Goal: Communication & Community: Answer question/provide support

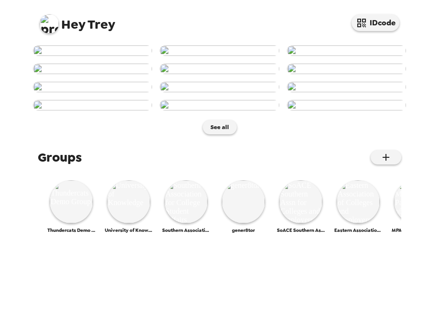
scroll to position [268, 0]
click at [46, 25] on img at bounding box center [49, 23] width 19 height 19
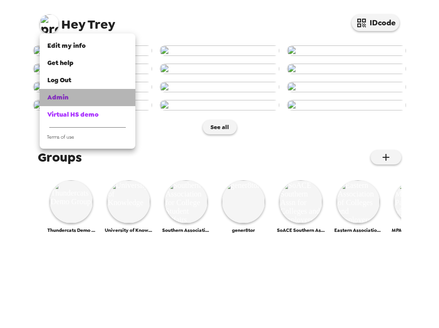
click at [84, 98] on div "Admin" at bounding box center [87, 98] width 80 height 10
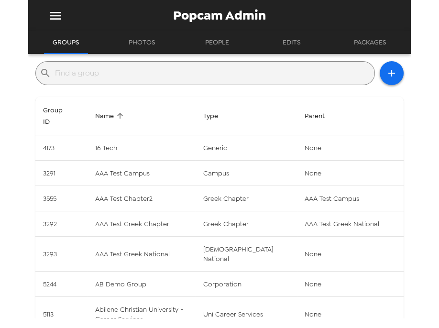
click at [174, 68] on input "text" at bounding box center [213, 73] width 316 height 15
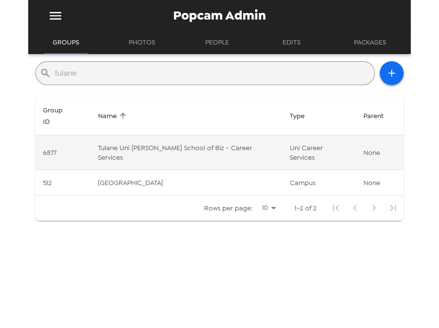
type input "tulane"
click at [175, 138] on td "Tulane Uni [PERSON_NAME] School of Biz - Career Services" at bounding box center [185, 152] width 191 height 35
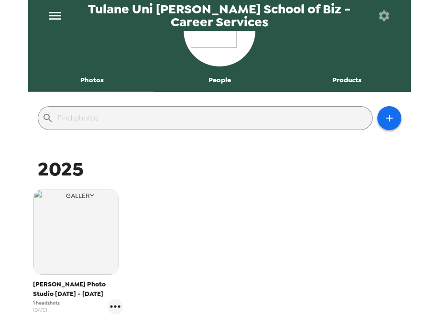
scroll to position [77, 0]
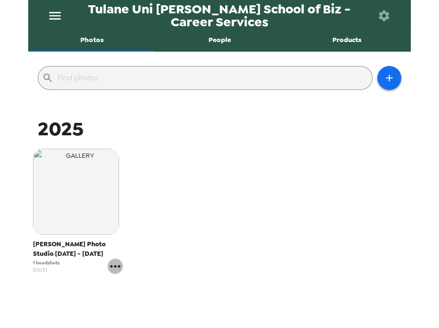
click at [116, 270] on icon "gallery menu" at bounding box center [115, 266] width 15 height 15
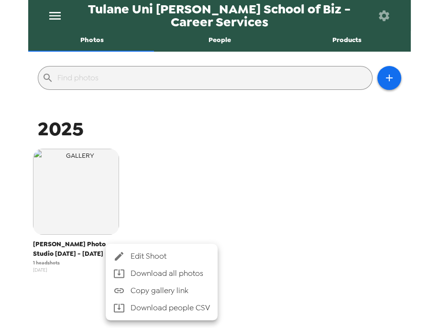
click at [138, 256] on span "Edit Shoot" at bounding box center [170, 256] width 79 height 11
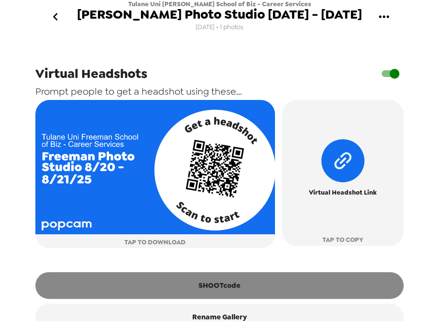
scroll to position [498, 0]
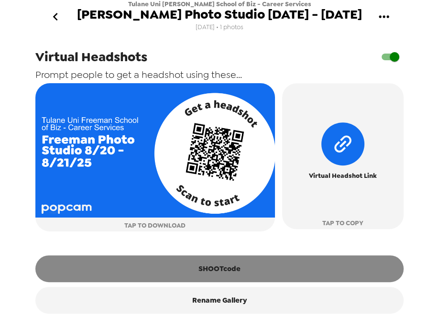
click at [223, 282] on button "SHOOTcode" at bounding box center [219, 269] width 369 height 27
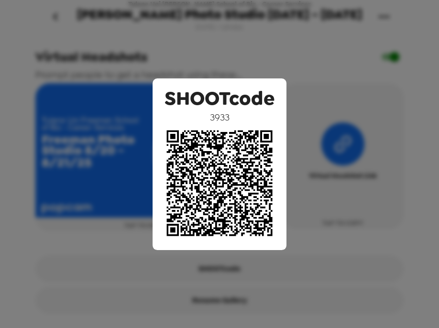
click at [213, 53] on div "SHOOTcode 3933" at bounding box center [219, 164] width 439 height 328
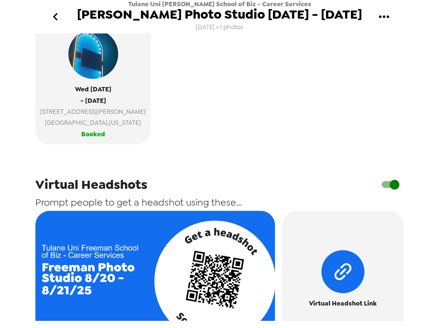
scroll to position [230, 0]
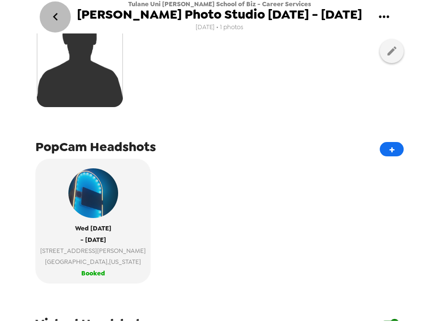
click at [63, 22] on button "go back" at bounding box center [55, 16] width 31 height 31
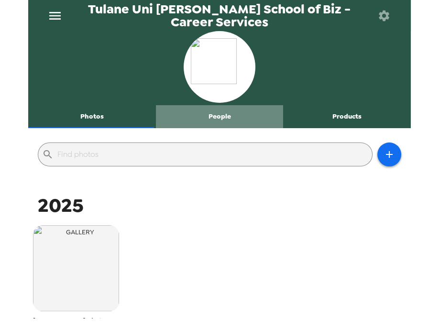
click at [218, 114] on button "People" at bounding box center [220, 116] width 128 height 23
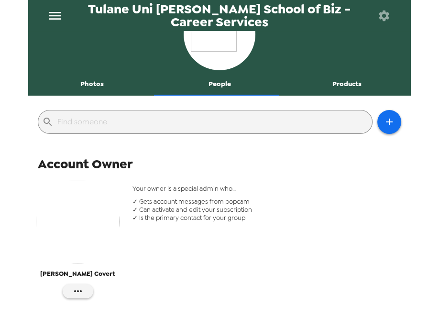
scroll to position [31, 0]
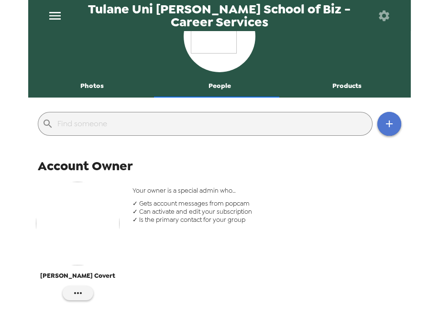
click at [384, 124] on icon "button" at bounding box center [389, 123] width 11 height 11
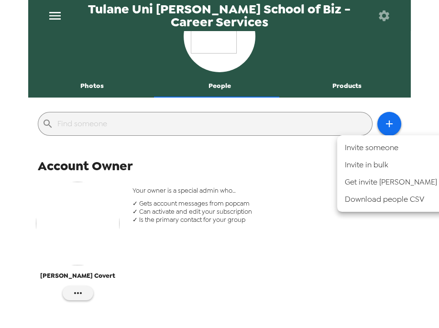
click at [315, 192] on div at bounding box center [219, 164] width 439 height 328
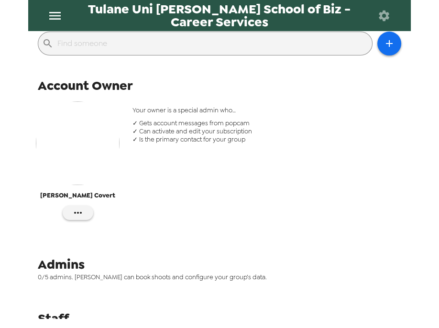
scroll to position [146, 0]
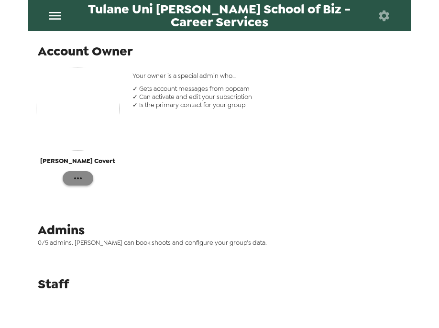
click at [82, 177] on icon "button" at bounding box center [77, 178] width 11 height 11
click at [192, 252] on div at bounding box center [219, 164] width 439 height 328
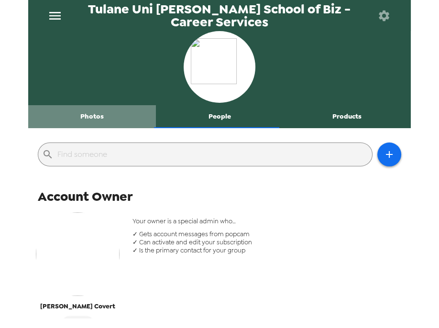
click at [92, 111] on button "Photos" at bounding box center [92, 116] width 128 height 23
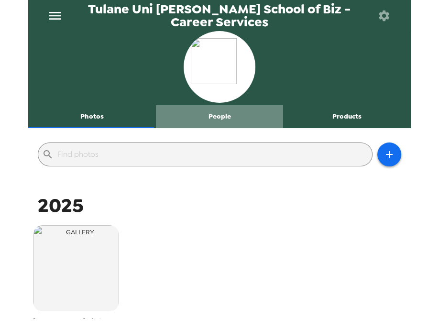
click at [224, 123] on button "People" at bounding box center [220, 116] width 128 height 23
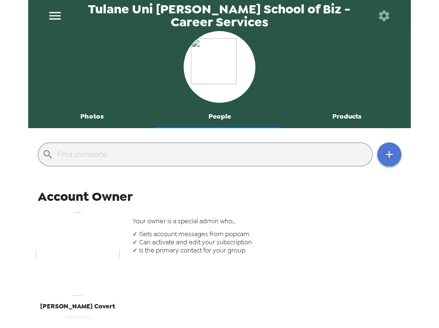
click at [389, 159] on icon "button" at bounding box center [389, 154] width 11 height 11
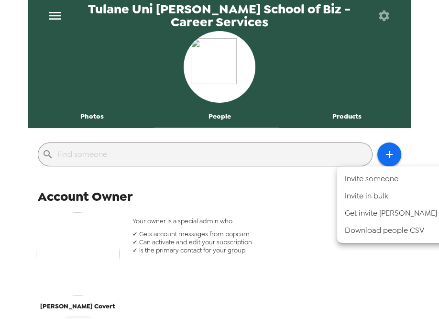
click at [286, 209] on div at bounding box center [219, 164] width 439 height 328
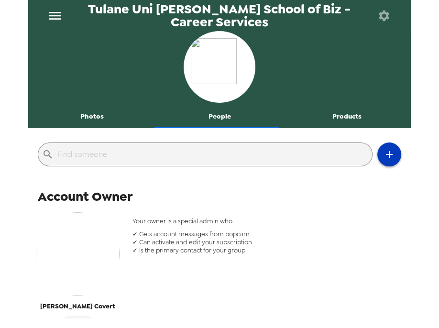
click at [390, 157] on button "button" at bounding box center [390, 155] width 24 height 24
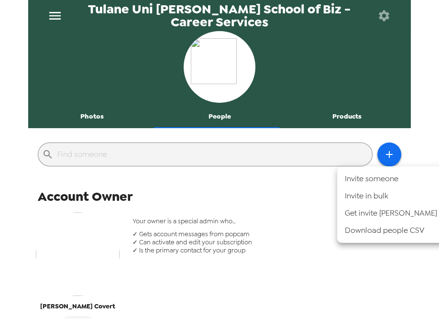
click at [240, 191] on div at bounding box center [219, 164] width 439 height 328
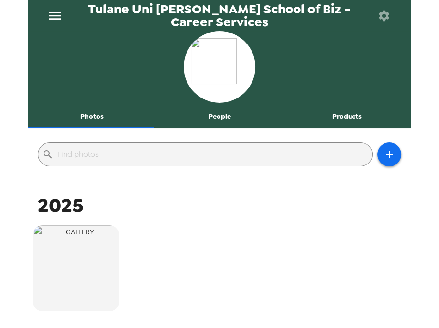
click at [222, 124] on button "People" at bounding box center [220, 116] width 128 height 23
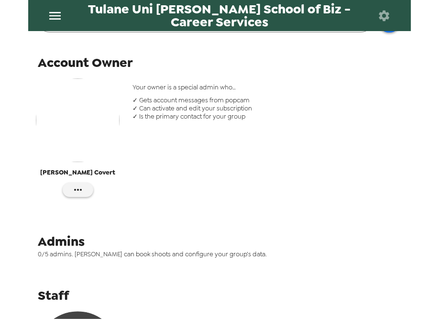
scroll to position [268, 0]
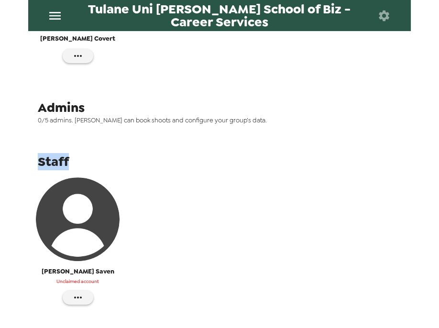
drag, startPoint x: 37, startPoint y: 166, endPoint x: 70, endPoint y: 164, distance: 32.6
click at [70, 164] on div "Staff Ashley Saven Unclaimed account" at bounding box center [219, 235] width 383 height 169
click at [52, 162] on span "Staff" at bounding box center [53, 161] width 31 height 17
click at [83, 298] on button "button" at bounding box center [78, 298] width 31 height 14
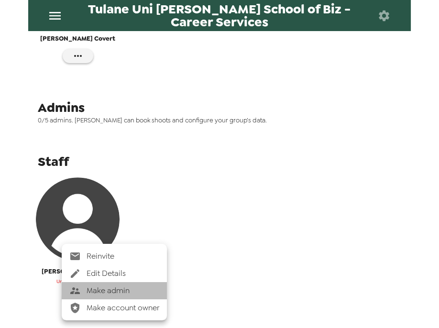
click at [109, 292] on span "Make admin" at bounding box center [123, 290] width 73 height 11
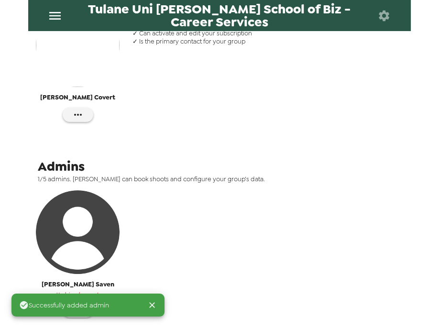
scroll to position [153, 0]
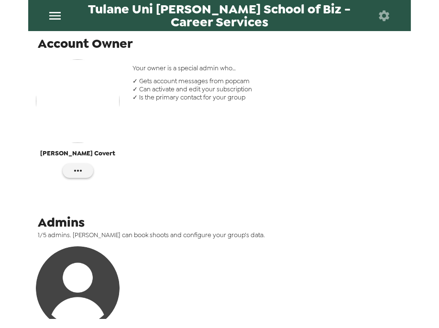
click at [53, 17] on icon "menu" at bounding box center [54, 15] width 15 height 15
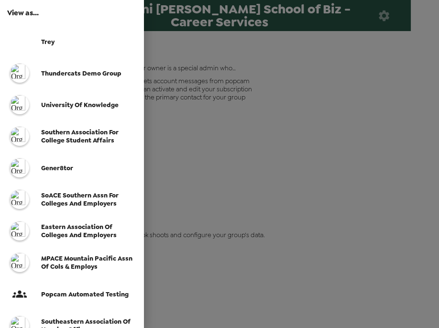
click at [275, 178] on div at bounding box center [219, 164] width 439 height 328
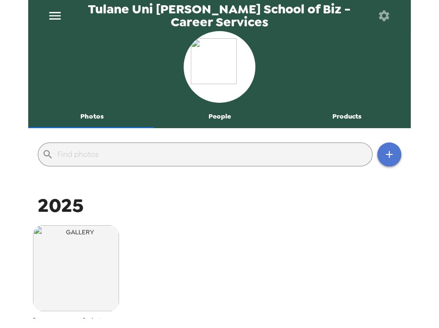
click at [386, 154] on icon "button" at bounding box center [389, 154] width 7 height 7
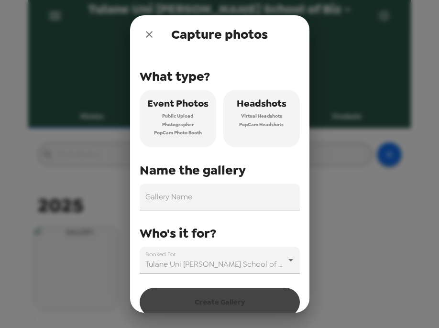
click at [146, 36] on icon "close" at bounding box center [149, 34] width 7 height 7
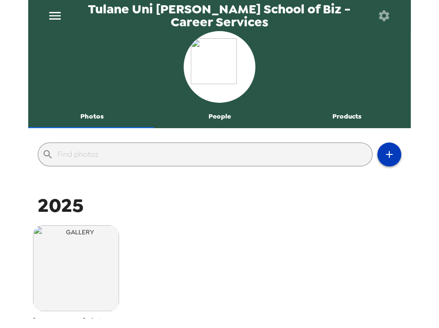
click at [388, 155] on icon "button" at bounding box center [389, 154] width 11 height 11
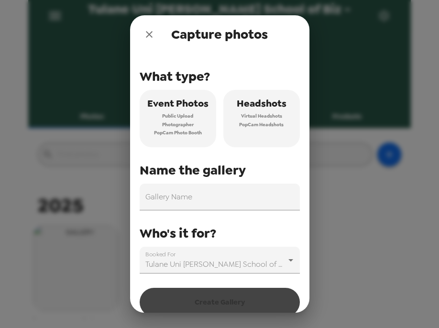
drag, startPoint x: 149, startPoint y: 38, endPoint x: 146, endPoint y: 68, distance: 29.8
click at [149, 38] on icon "close" at bounding box center [149, 34] width 11 height 11
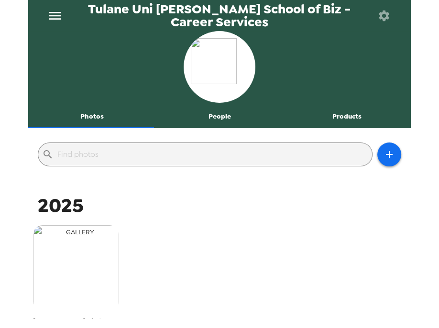
scroll to position [115, 0]
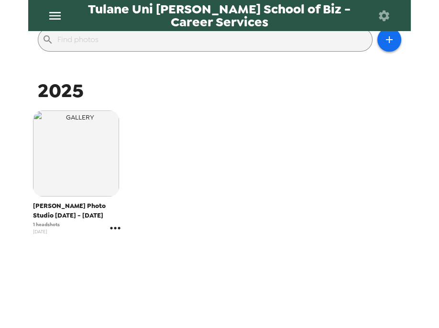
click at [115, 232] on icon "gallery menu" at bounding box center [115, 228] width 15 height 15
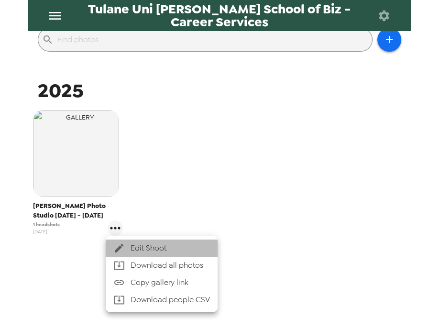
click at [145, 246] on span "Edit Shoot" at bounding box center [170, 248] width 79 height 11
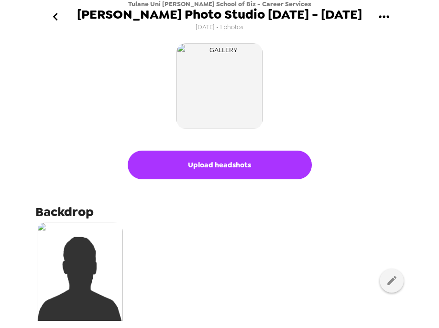
click at [63, 28] on button "go back" at bounding box center [55, 16] width 31 height 31
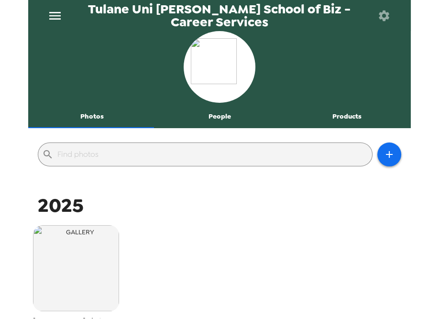
click at [381, 21] on icon "button" at bounding box center [384, 15] width 13 height 13
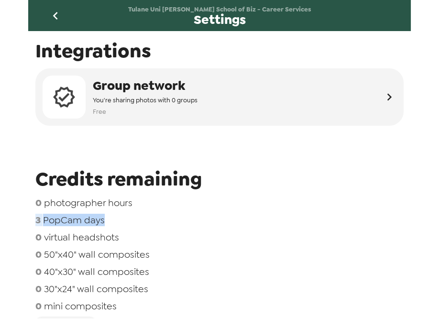
drag, startPoint x: 103, startPoint y: 223, endPoint x: 28, endPoint y: 228, distance: 75.8
click at [28, 228] on div "Tulane Uni [PERSON_NAME] School of Biz - Career Services Settings Integrations …" at bounding box center [219, 164] width 439 height 328
click at [55, 220] on span "PopCam days" at bounding box center [74, 220] width 62 height 12
click at [55, 21] on icon "go back" at bounding box center [55, 15] width 15 height 15
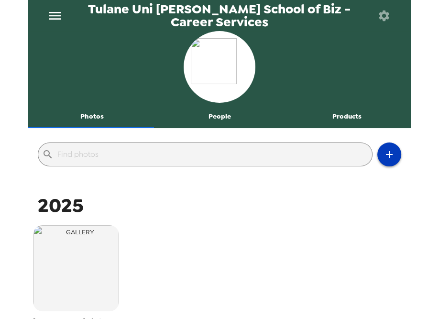
click at [384, 153] on icon "button" at bounding box center [389, 154] width 11 height 11
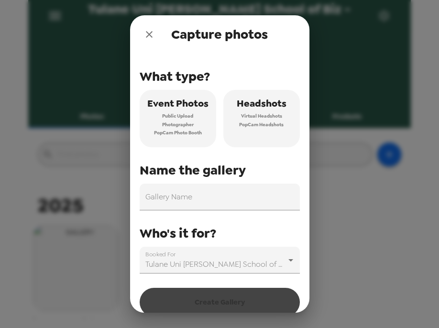
click at [147, 31] on icon "close" at bounding box center [149, 34] width 11 height 11
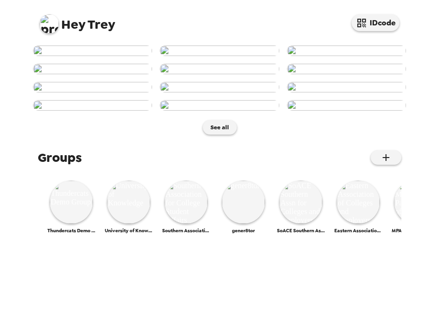
click at [44, 32] on img at bounding box center [49, 23] width 19 height 19
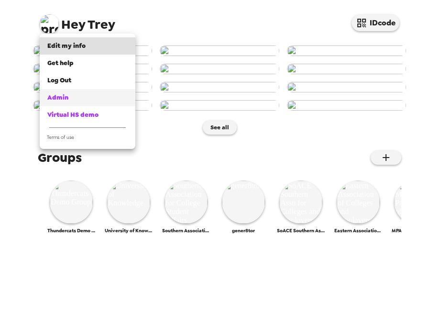
click at [74, 104] on link "Admin" at bounding box center [88, 97] width 96 height 17
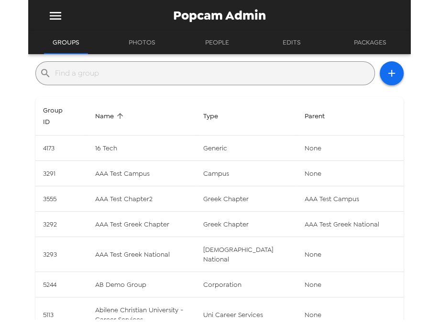
click at [137, 62] on div "​" at bounding box center [205, 73] width 340 height 24
click at [138, 71] on input "text" at bounding box center [213, 73] width 316 height 15
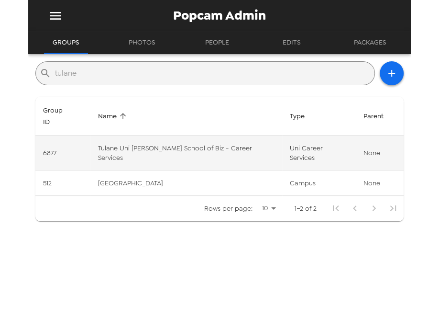
type input "tulane"
click at [184, 135] on td "Tulane Uni Freeman School of Biz - Career Services" at bounding box center [185, 152] width 191 height 35
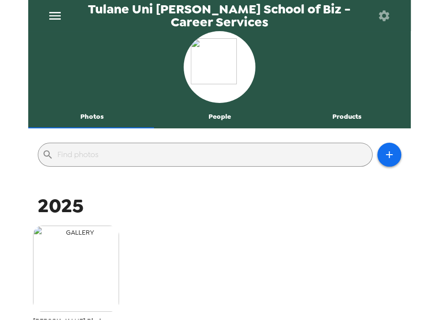
scroll to position [38, 0]
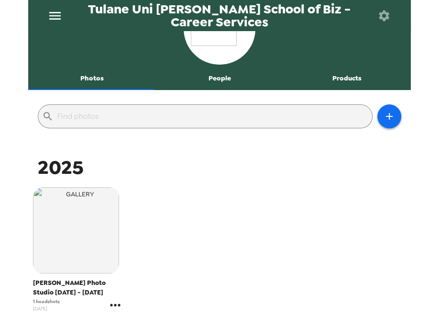
click at [119, 302] on icon "gallery menu" at bounding box center [115, 304] width 15 height 15
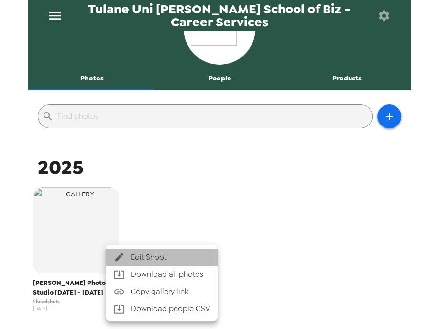
click at [146, 262] on li "Edit Shoot" at bounding box center [162, 256] width 112 height 17
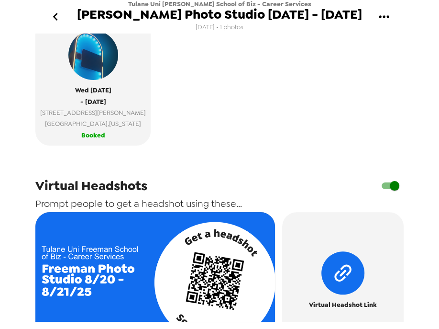
scroll to position [500, 0]
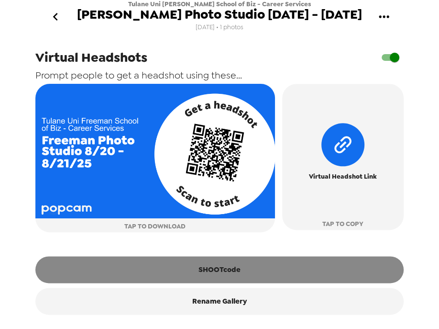
click at [224, 270] on button "SHOOTcode" at bounding box center [219, 269] width 369 height 27
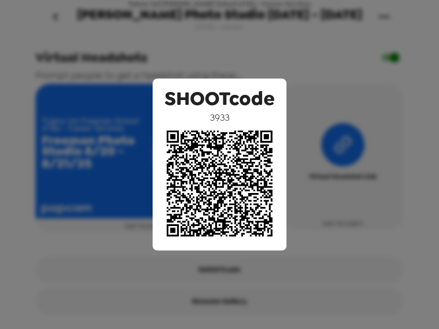
click at [264, 59] on div "SHOOTcode 3933" at bounding box center [219, 164] width 439 height 329
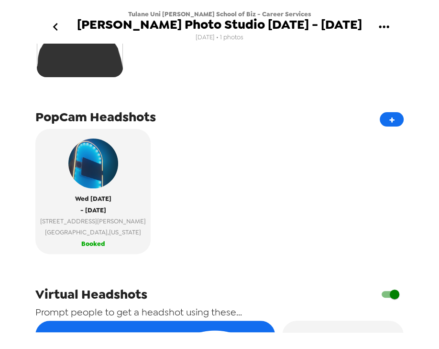
scroll to position [270, 0]
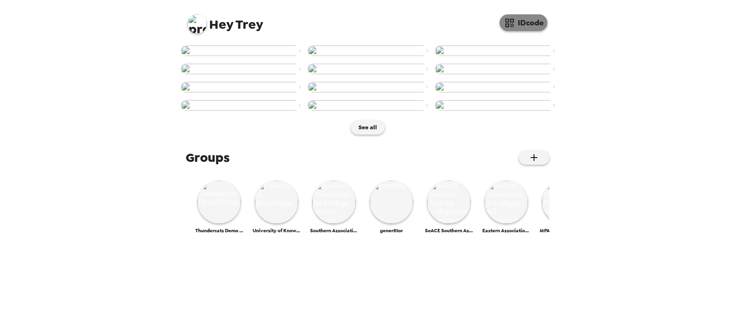
click at [530, 27] on button "IDcode" at bounding box center [524, 22] width 48 height 17
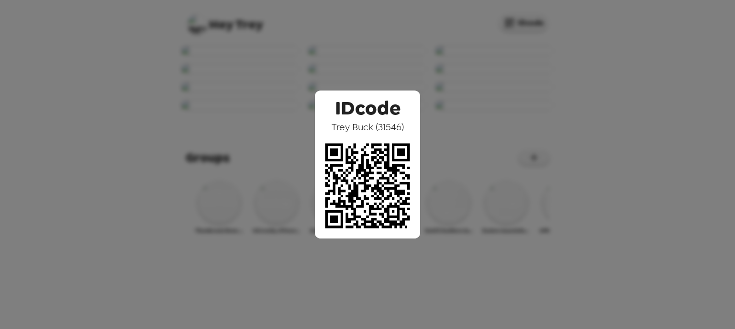
click at [404, 59] on div "IDcode Trey Buck ( 31546 )" at bounding box center [367, 164] width 735 height 329
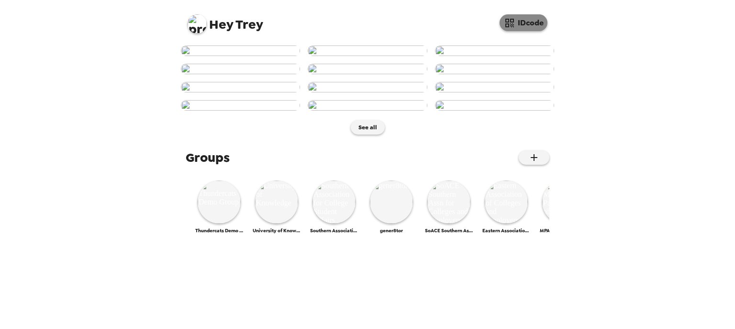
click at [519, 26] on button "IDcode" at bounding box center [524, 22] width 48 height 17
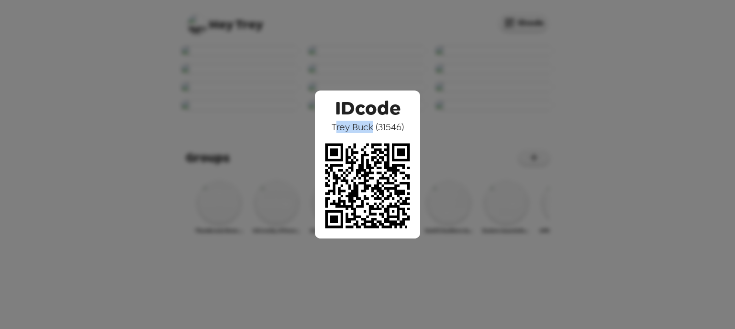
drag, startPoint x: 337, startPoint y: 128, endPoint x: 371, endPoint y: 127, distance: 34.5
click at [371, 127] on span "Trey Buck ( 31546 )" at bounding box center [368, 127] width 72 height 12
click at [349, 124] on span "Trey Buck ( 31546 )" at bounding box center [368, 127] width 72 height 12
click at [341, 8] on div "IDcode Trey Buck ( 31546 )" at bounding box center [367, 164] width 735 height 329
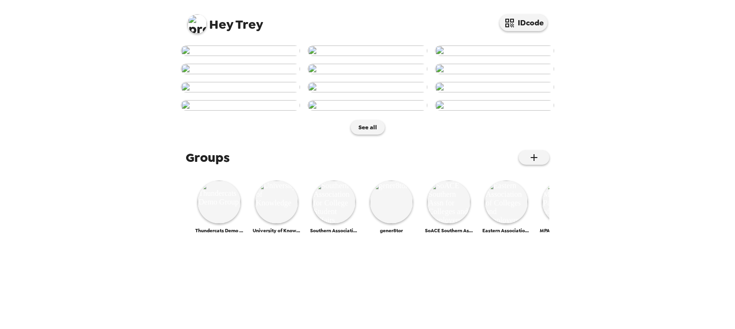
click at [241, 56] on img at bounding box center [240, 50] width 119 height 11
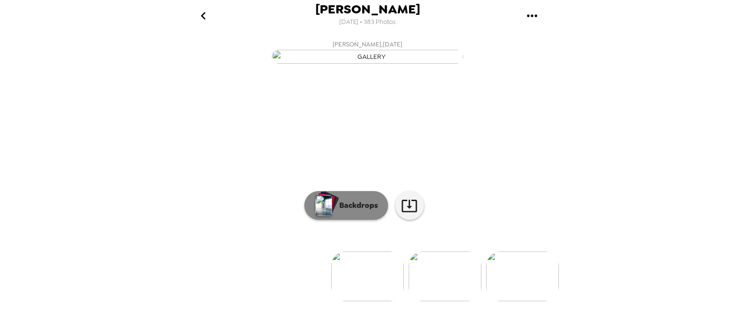
click at [338, 211] on p "Backdrops" at bounding box center [357, 205] width 44 height 11
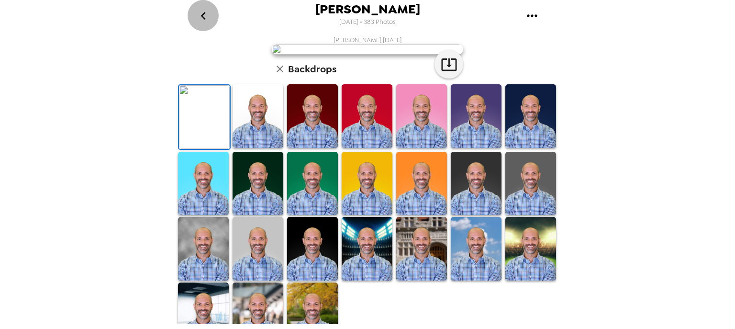
click at [207, 19] on icon "go back" at bounding box center [203, 15] width 15 height 15
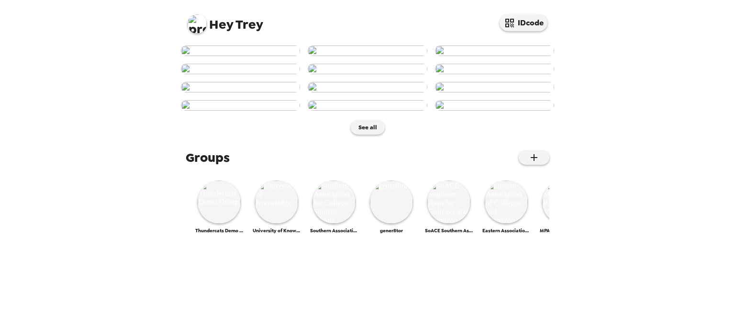
scroll to position [306, 0]
click at [522, 13] on div "IDcode" at bounding box center [524, 21] width 48 height 22
click at [524, 21] on button "IDcode" at bounding box center [524, 22] width 48 height 17
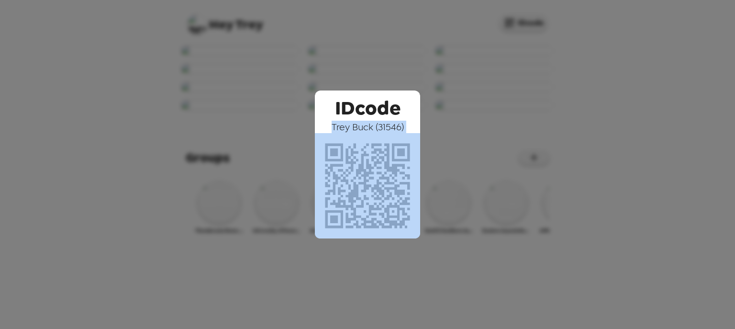
drag, startPoint x: 329, startPoint y: 122, endPoint x: 370, endPoint y: 138, distance: 43.2
click at [391, 177] on div "IDcode Trey Buck ( 31546 )" at bounding box center [367, 164] width 105 height 148
click at [366, 127] on span "Trey Buck ( 31546 )" at bounding box center [368, 127] width 72 height 12
click at [351, 138] on img at bounding box center [367, 185] width 105 height 105
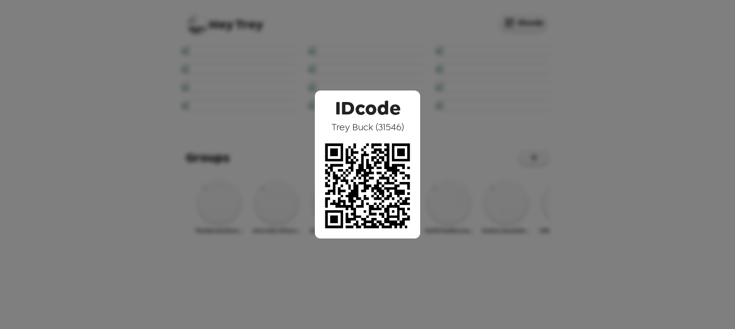
click at [375, 109] on span "IDcode" at bounding box center [368, 105] width 66 height 30
drag, startPoint x: 335, startPoint y: 125, endPoint x: 373, endPoint y: 127, distance: 38.3
click at [373, 127] on span "Trey Buck ( 31546 )" at bounding box center [368, 127] width 72 height 12
click at [373, 128] on span "Trey Buck ( 31546 )" at bounding box center [368, 127] width 72 height 12
click at [391, 63] on div "IDcode Trey Buck ( 31546 )" at bounding box center [367, 164] width 735 height 329
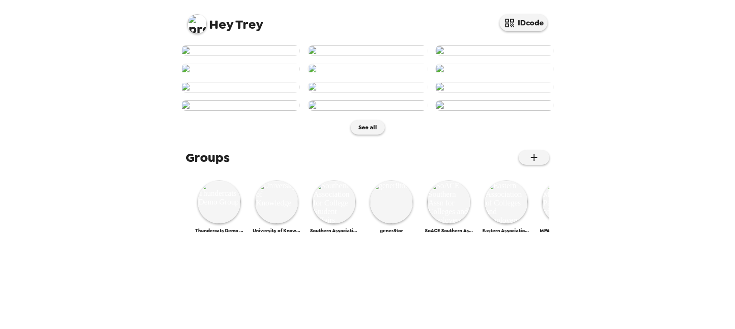
scroll to position [282, 0]
click at [192, 27] on img at bounding box center [197, 23] width 19 height 19
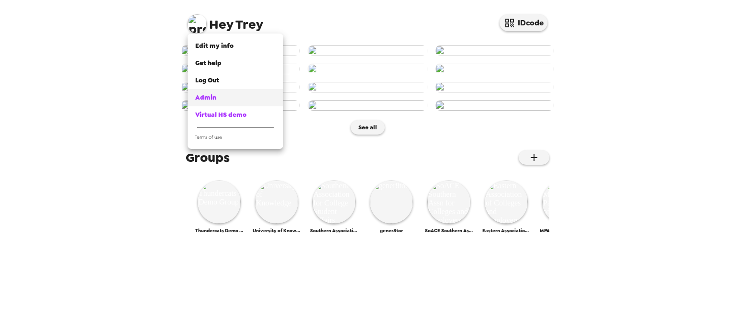
click at [209, 95] on span "Admin" at bounding box center [205, 97] width 21 height 8
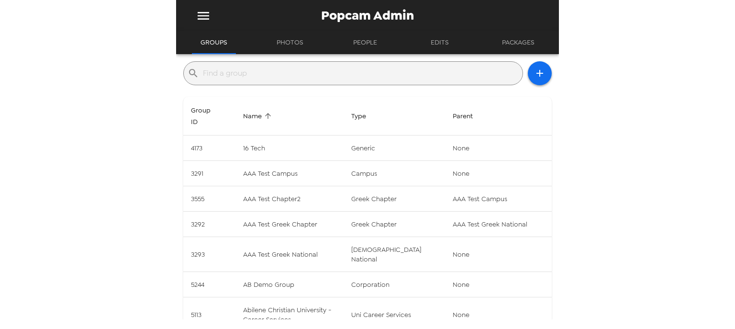
click at [279, 74] on input "text" at bounding box center [361, 73] width 316 height 15
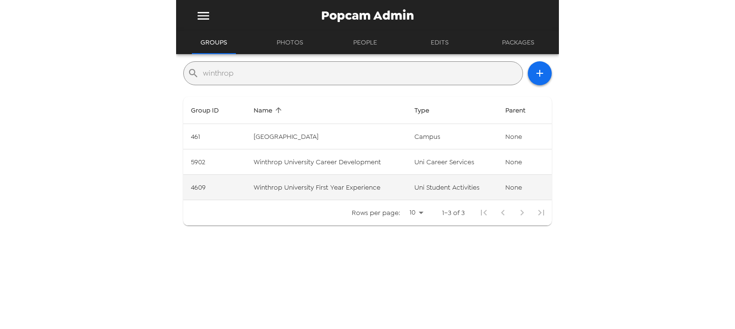
type input "winthrop"
click at [335, 191] on td "Winthrop University First Year Experience" at bounding box center [326, 187] width 161 height 25
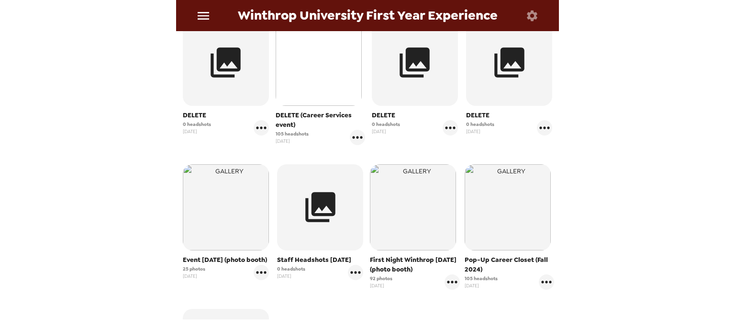
scroll to position [383, 0]
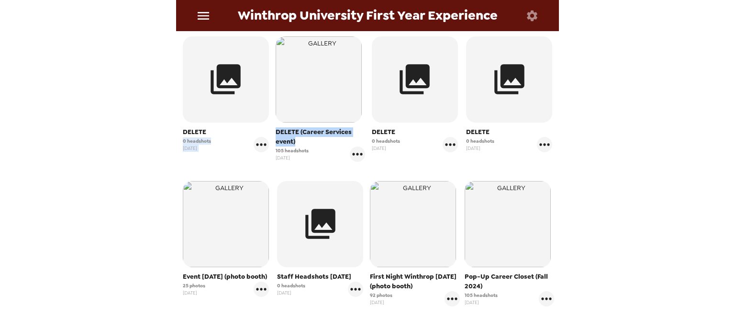
drag, startPoint x: 304, startPoint y: 146, endPoint x: 270, endPoint y: 128, distance: 38.5
click at [270, 128] on div "DELETE 0 headshots 12/11/24 DELETE (Career Services event) 105 headshots 11/25/…" at bounding box center [368, 246] width 378 height 424
click at [289, 142] on span "DELETE (Career Services event)" at bounding box center [321, 136] width 90 height 19
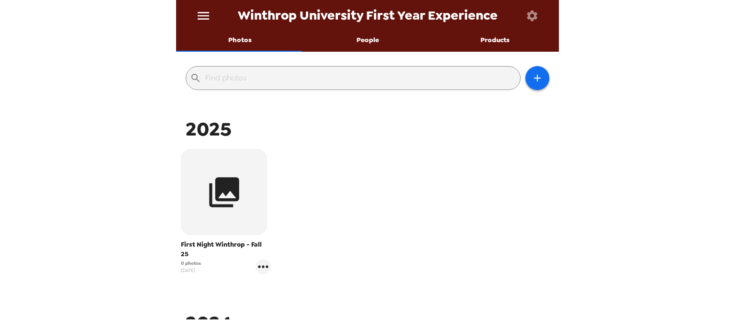
scroll to position [0, 0]
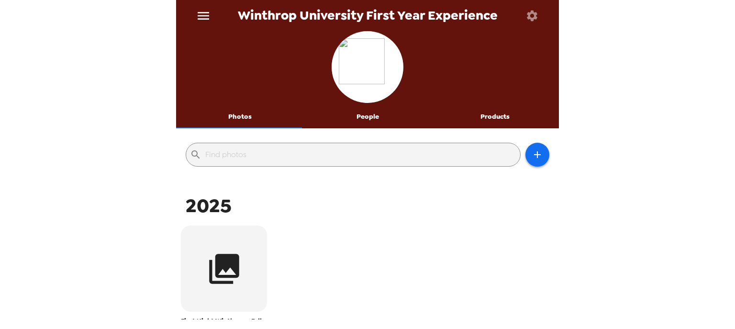
click at [454, 230] on div "First Night Winthrop - Fall 25 0 photos 8/13/25" at bounding box center [368, 295] width 378 height 145
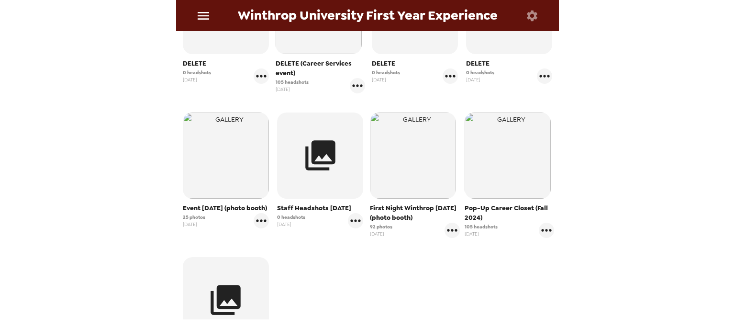
scroll to position [383, 0]
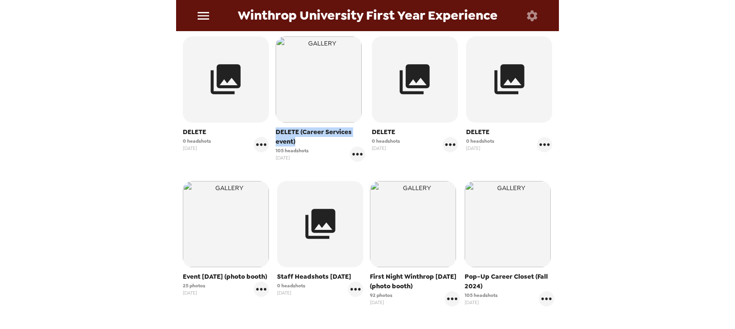
drag, startPoint x: 303, startPoint y: 138, endPoint x: 273, endPoint y: 127, distance: 31.2
click at [273, 127] on div "DELETE (Career Services event) 105 headshots 11/25/24" at bounding box center [320, 99] width 95 height 130
click at [282, 131] on span "DELETE (Career Services event)" at bounding box center [321, 136] width 90 height 19
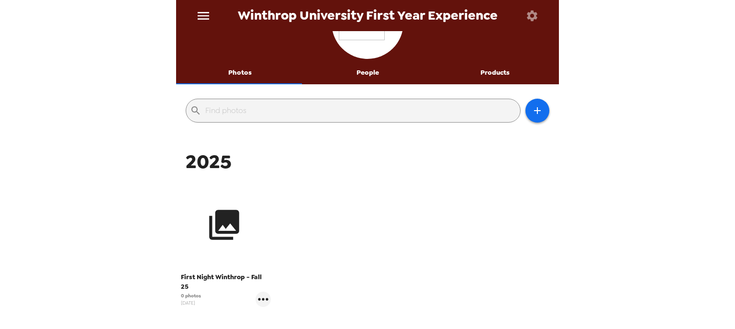
scroll to position [77, 0]
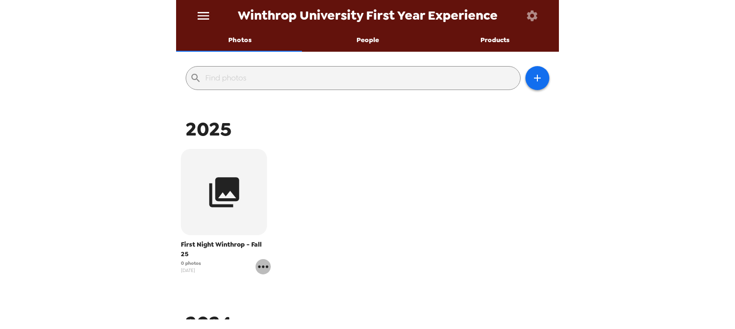
click at [264, 266] on icon "gallery menu" at bounding box center [263, 266] width 15 height 15
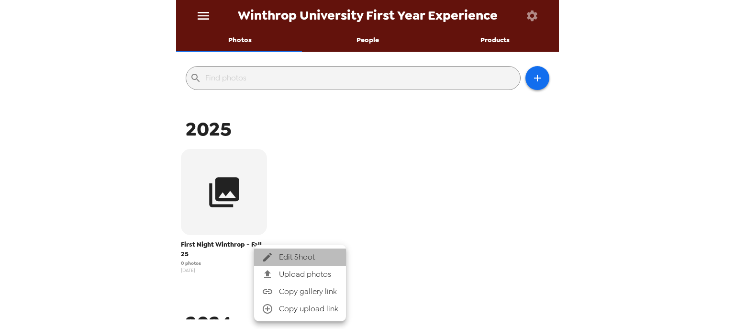
click at [306, 256] on span "Edit Shoot" at bounding box center [308, 256] width 59 height 11
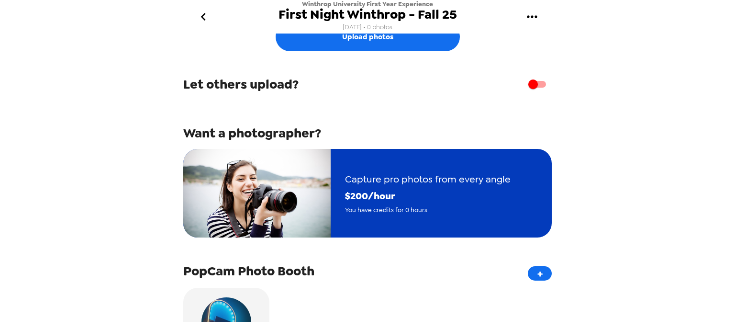
scroll to position [38, 0]
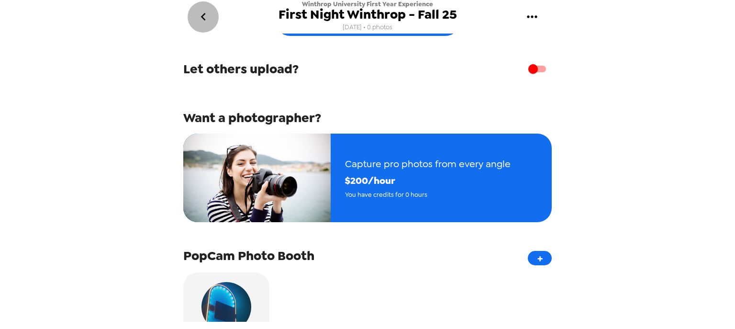
click at [204, 11] on icon "go back" at bounding box center [203, 16] width 15 height 15
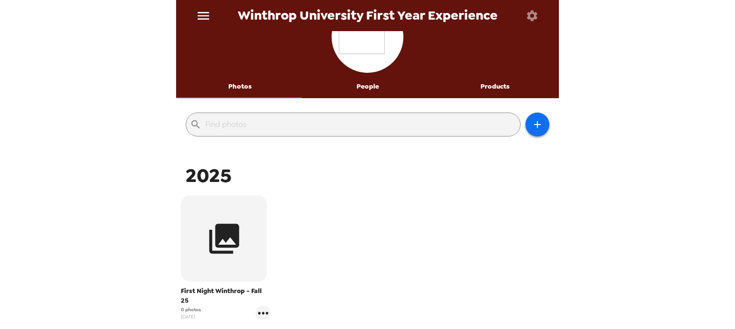
scroll to position [77, 0]
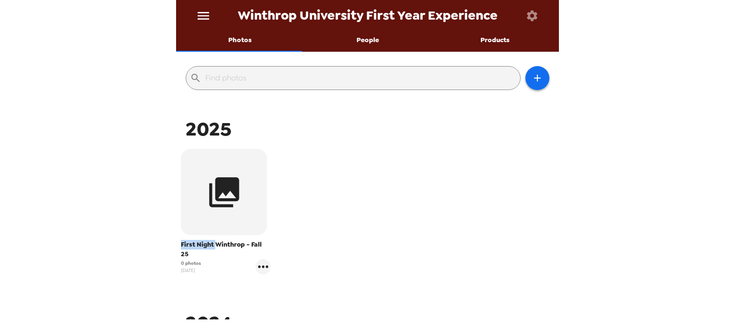
drag, startPoint x: 182, startPoint y: 245, endPoint x: 214, endPoint y: 244, distance: 32.6
click at [214, 244] on span "First Night Winthrop - Fall 25" at bounding box center [226, 249] width 90 height 19
drag, startPoint x: 434, startPoint y: 147, endPoint x: 531, endPoint y: 83, distance: 116.4
click at [467, 124] on div "2025 First Night Winthrop - Fall 25 0 photos 8/13/25" at bounding box center [368, 203] width 378 height 175
click at [534, 79] on icon "button" at bounding box center [537, 78] width 7 height 7
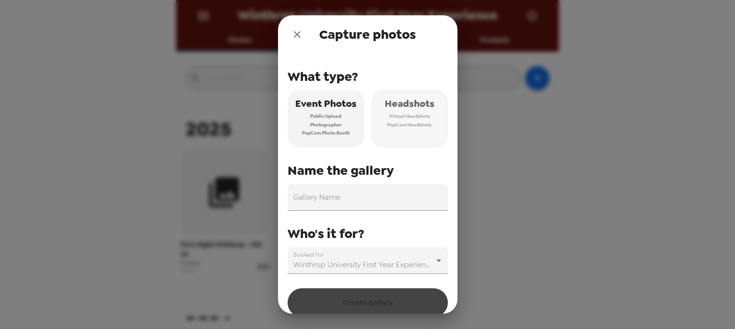
click at [402, 117] on span "Virtual Headshots" at bounding box center [409, 116] width 41 height 9
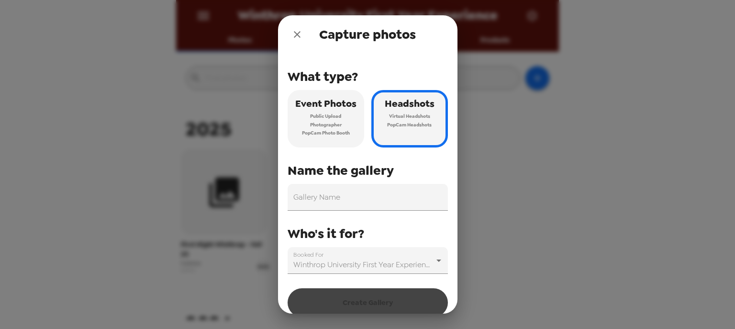
drag, startPoint x: 295, startPoint y: 34, endPoint x: 331, endPoint y: 53, distance: 40.5
click at [327, 49] on div "Capture photos" at bounding box center [368, 34] width 180 height 38
click at [295, 36] on icon "close" at bounding box center [297, 34] width 7 height 7
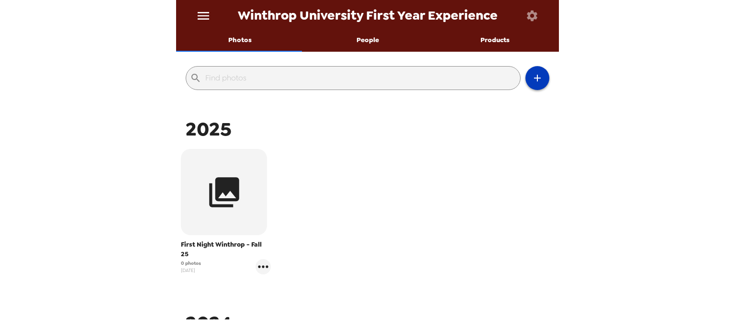
click at [536, 77] on icon "button" at bounding box center [537, 77] width 11 height 11
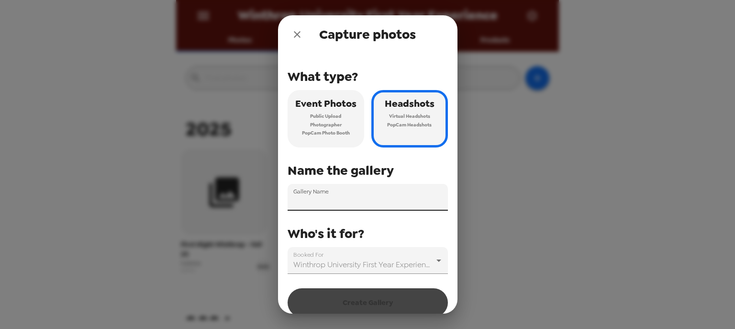
click at [359, 203] on input "Gallery Name" at bounding box center [368, 197] width 160 height 27
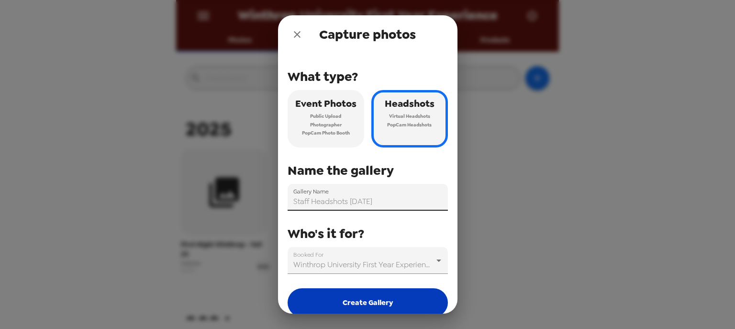
type input "Staff Headshots 8/19/25"
click at [367, 313] on button "Create Gallery" at bounding box center [368, 302] width 160 height 29
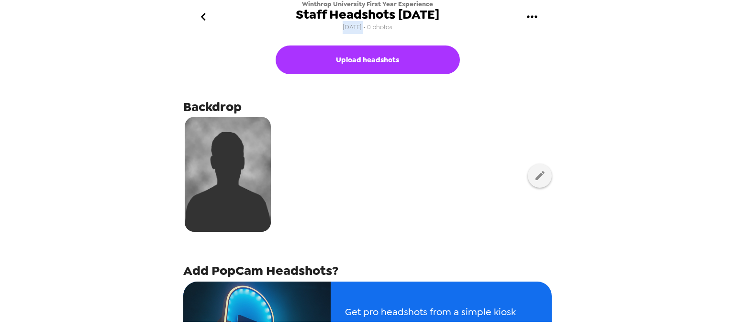
drag, startPoint x: 341, startPoint y: 27, endPoint x: 361, endPoint y: 26, distance: 20.1
click at [361, 26] on span "8/19/25 • 0 photos" at bounding box center [368, 27] width 50 height 13
click at [349, 29] on span "8/19/25 • 0 photos" at bounding box center [368, 27] width 50 height 13
drag, startPoint x: 394, startPoint y: 15, endPoint x: 440, endPoint y: 14, distance: 46.0
click at [439, 11] on span "Staff Headshots 8/19/25" at bounding box center [368, 14] width 144 height 13
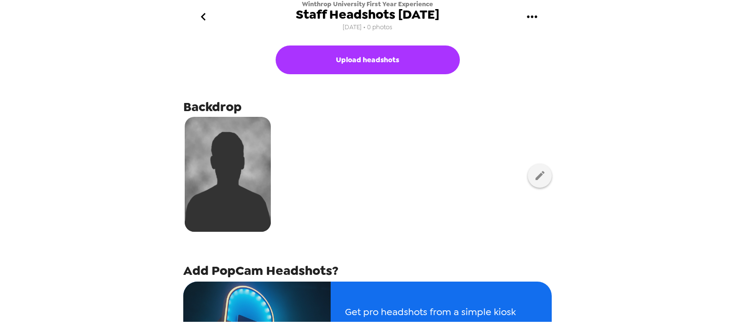
click at [417, 17] on span "Staff Headshots 8/19/25" at bounding box center [368, 14] width 144 height 13
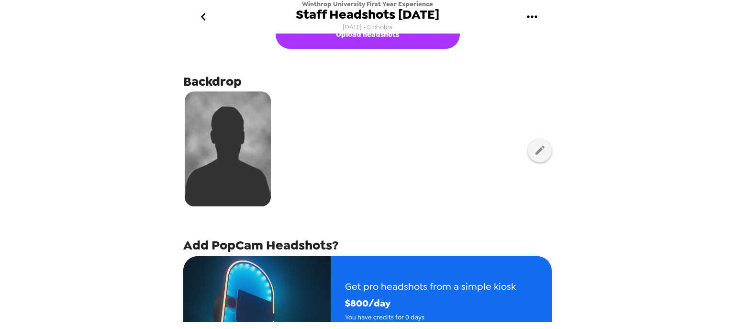
scroll to position [38, 0]
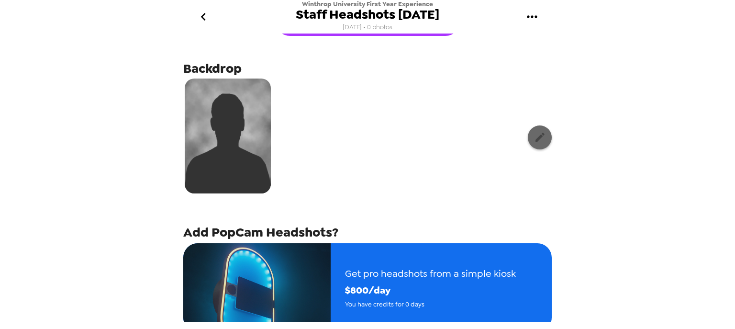
click at [534, 137] on icon "button" at bounding box center [540, 137] width 12 height 12
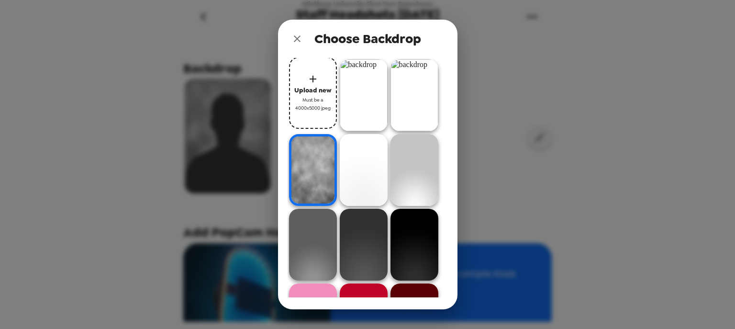
click at [355, 73] on img at bounding box center [364, 95] width 48 height 72
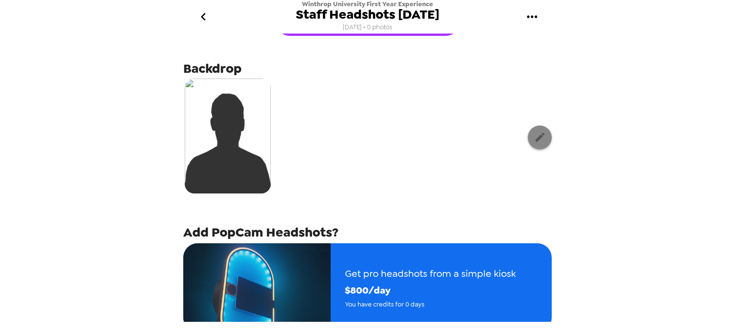
click at [534, 139] on icon "button" at bounding box center [540, 137] width 12 height 12
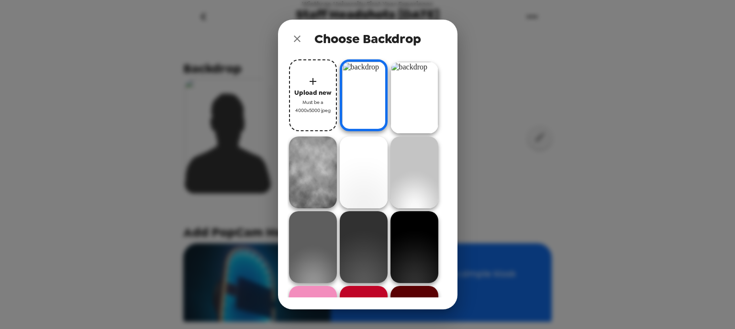
click at [358, 101] on img at bounding box center [364, 95] width 48 height 72
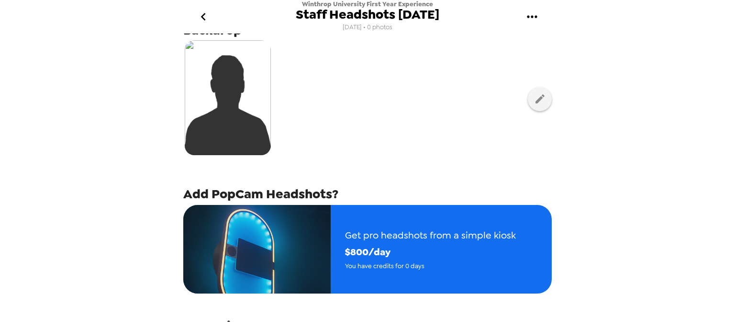
scroll to position [187, 0]
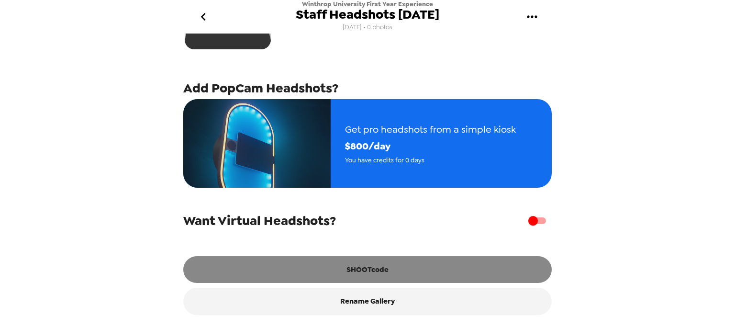
click at [368, 270] on button "SHOOTcode" at bounding box center [367, 269] width 369 height 27
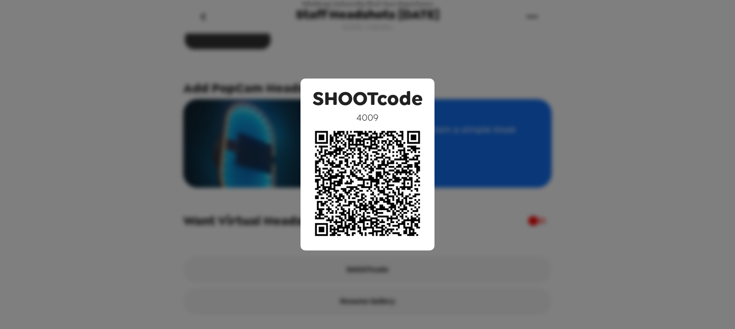
click at [249, 204] on div "SHOOTcode 4009" at bounding box center [367, 164] width 735 height 329
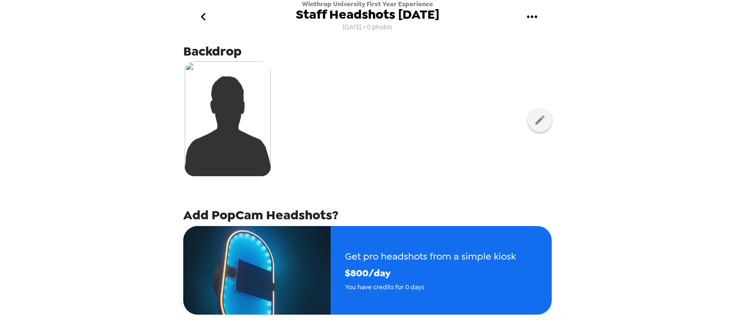
scroll to position [0, 0]
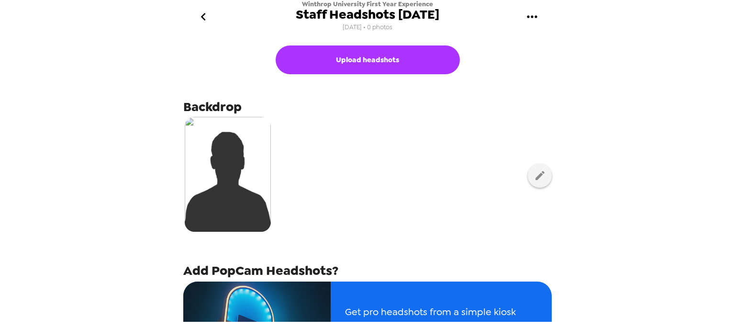
click at [205, 19] on icon "go back" at bounding box center [203, 16] width 15 height 15
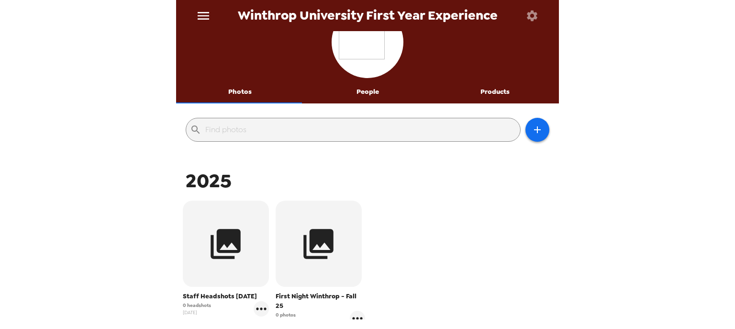
scroll to position [38, 0]
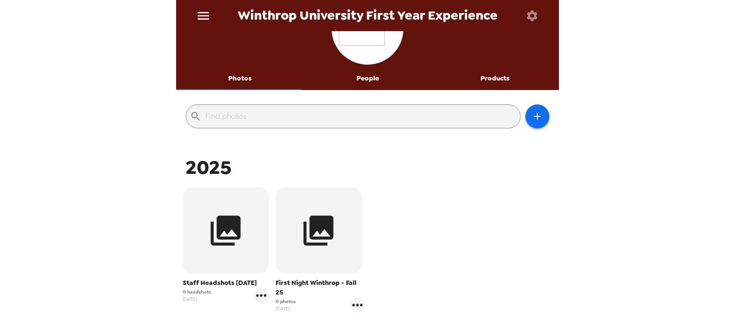
click at [376, 79] on button "People" at bounding box center [368, 78] width 128 height 23
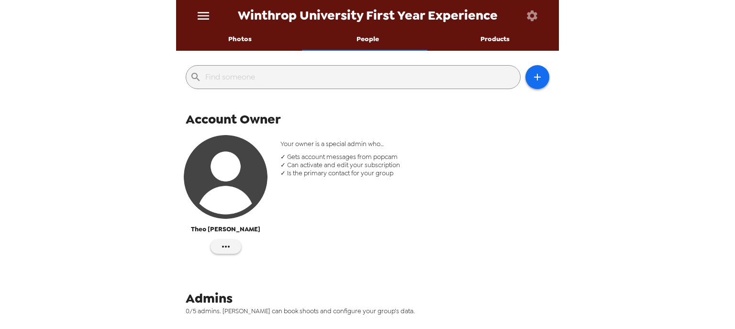
scroll to position [0, 0]
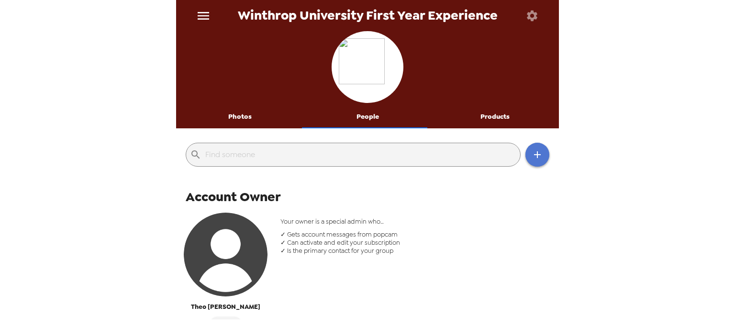
click at [526, 158] on button "button" at bounding box center [538, 155] width 24 height 24
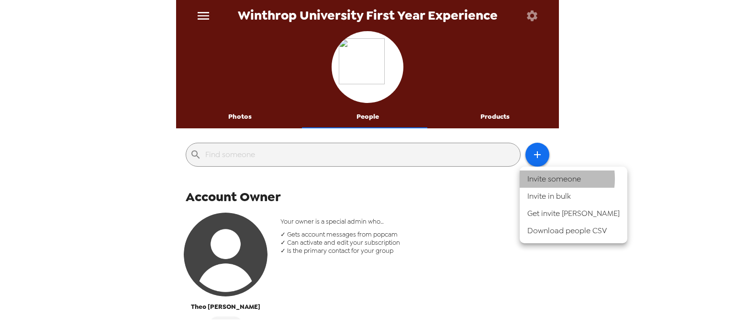
click at [540, 179] on li "Invite someone" at bounding box center [574, 178] width 108 height 17
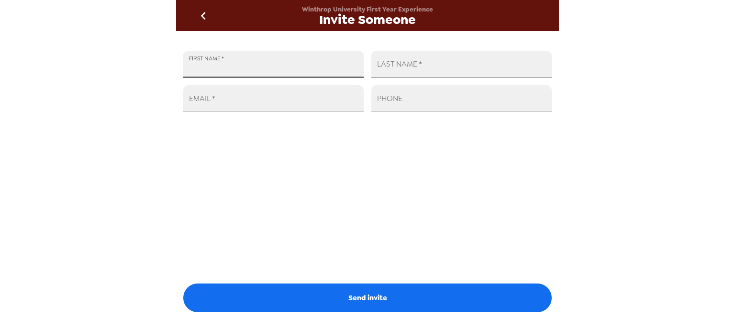
click at [299, 75] on input "FIRST NAME   *" at bounding box center [273, 64] width 180 height 27
click at [207, 13] on icon "go back" at bounding box center [203, 15] width 15 height 15
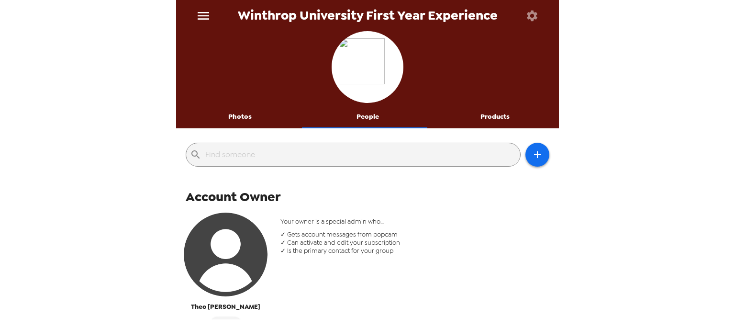
drag, startPoint x: 234, startPoint y: 124, endPoint x: 265, endPoint y: 161, distance: 47.6
click at [235, 124] on button "Photos" at bounding box center [240, 116] width 128 height 23
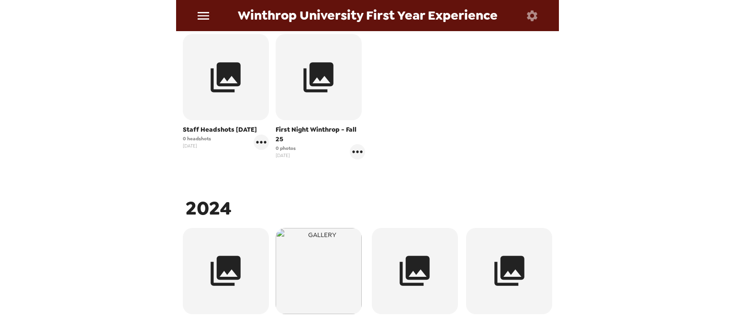
scroll to position [77, 0]
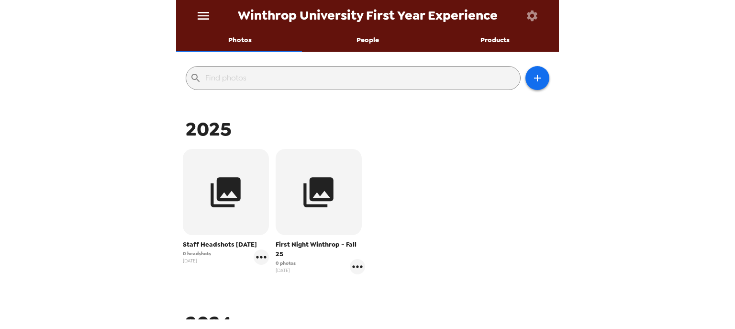
click at [374, 43] on button "People" at bounding box center [368, 40] width 128 height 23
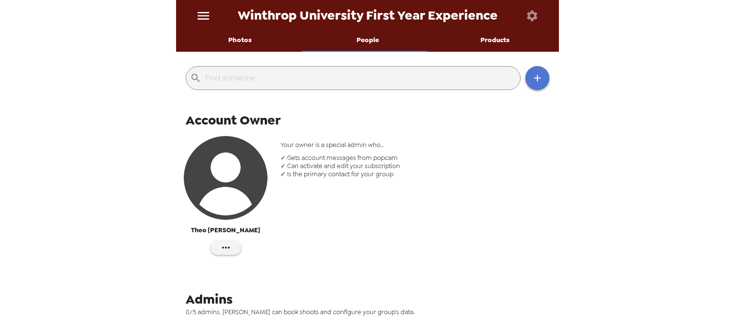
click at [532, 83] on icon "button" at bounding box center [537, 77] width 11 height 11
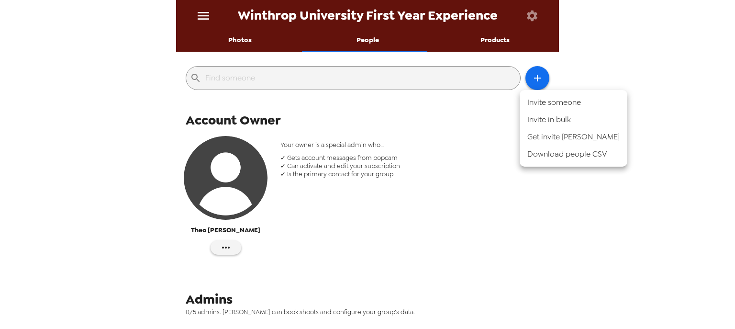
drag, startPoint x: 325, startPoint y: 154, endPoint x: 223, endPoint y: 194, distance: 109.4
click at [324, 155] on div at bounding box center [367, 164] width 735 height 329
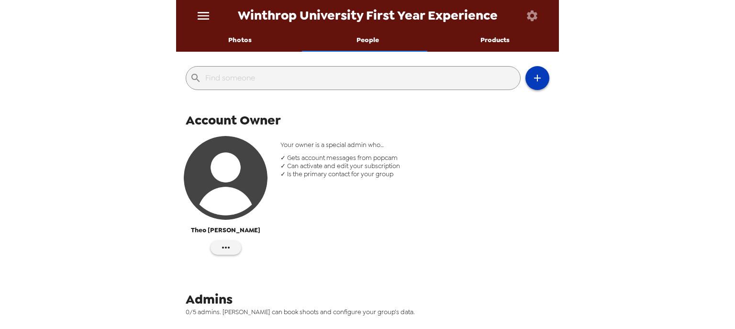
click at [537, 75] on icon "button" at bounding box center [537, 77] width 11 height 11
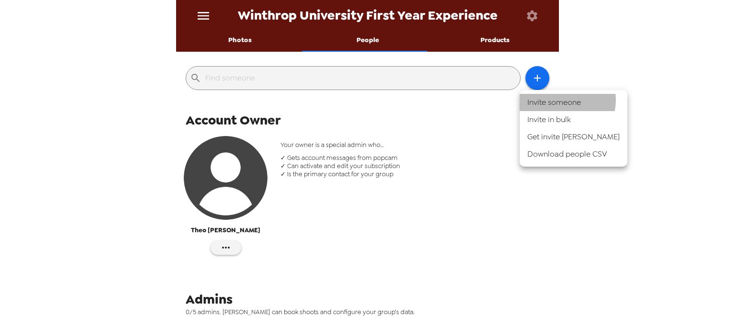
click at [563, 101] on li "Invite someone" at bounding box center [574, 102] width 108 height 17
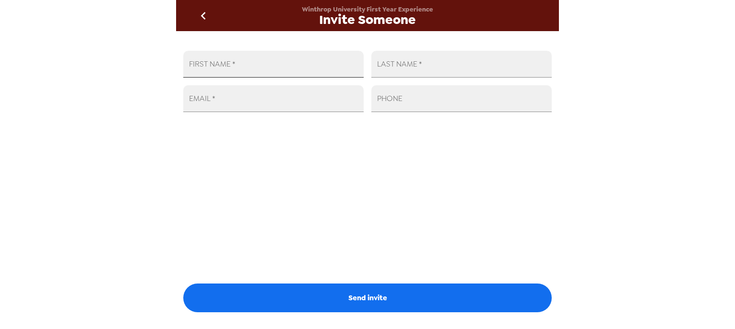
click at [321, 71] on input "FIRST NAME   *" at bounding box center [273, 64] width 180 height 27
type input "Theo"
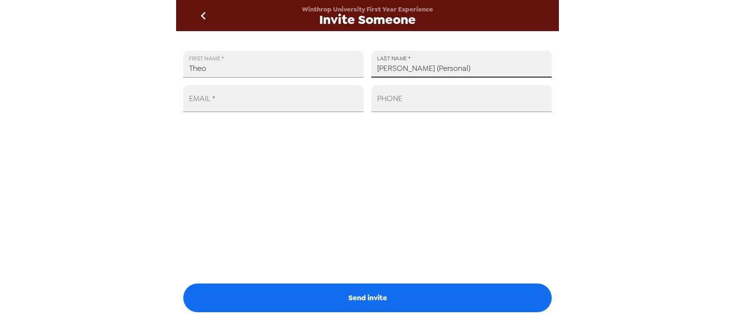
drag, startPoint x: 458, startPoint y: 67, endPoint x: 395, endPoint y: 69, distance: 62.8
click at [395, 69] on input "Clark (Personal)" at bounding box center [461, 64] width 180 height 27
click at [443, 70] on input "Clark (Personal)" at bounding box center [461, 64] width 180 height 27
type input "Clark (Personal)"
click at [289, 107] on input "EMAIL   *" at bounding box center [273, 98] width 180 height 27
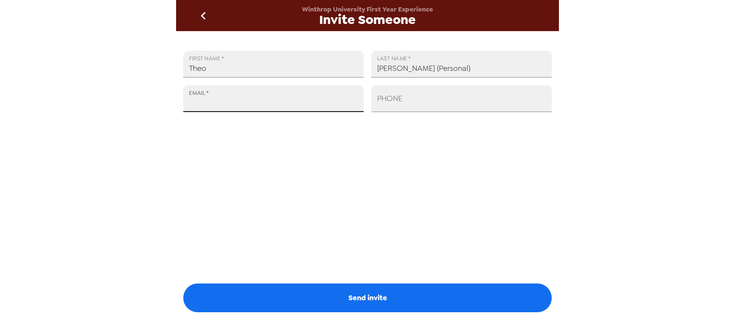
click at [287, 107] on input "EMAIL   *" at bounding box center [273, 98] width 180 height 27
paste input "theoclark3@gmail.com"
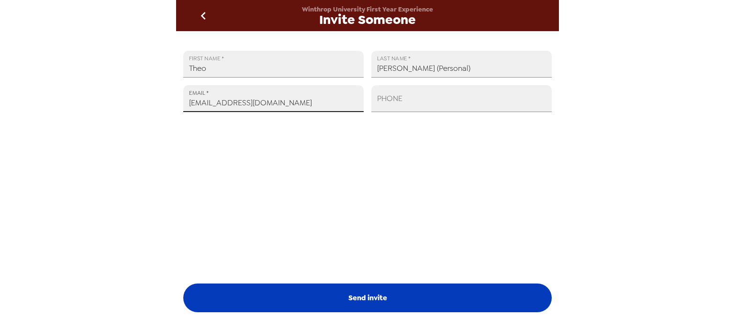
type input "theoclark3@gmail.com"
click at [362, 302] on button "Send invite" at bounding box center [367, 297] width 369 height 29
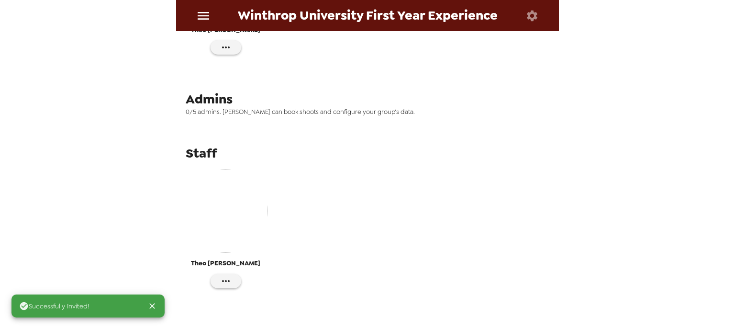
scroll to position [279, 0]
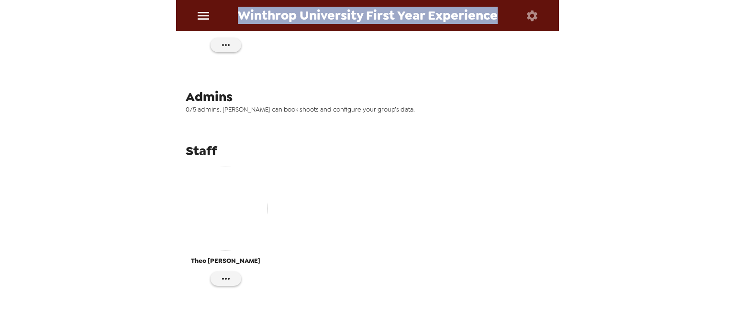
drag, startPoint x: 243, startPoint y: 11, endPoint x: 494, endPoint y: 17, distance: 250.9
click at [495, 17] on span "Winthrop University First Year Experience" at bounding box center [368, 15] width 260 height 13
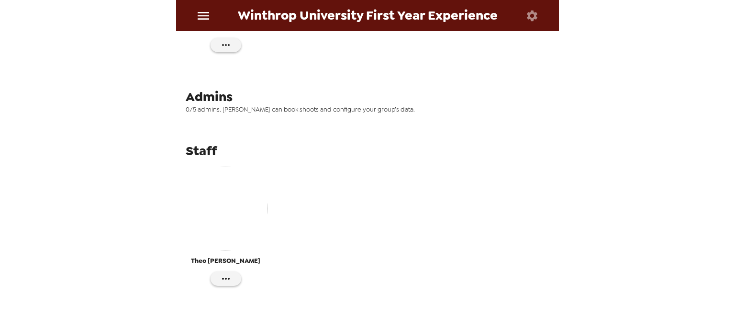
drag, startPoint x: 184, startPoint y: 147, endPoint x: 234, endPoint y: 151, distance: 49.9
click at [234, 151] on div "Staff Theo Clark" at bounding box center [367, 220] width 383 height 160
click at [210, 149] on span "Staff" at bounding box center [201, 150] width 31 height 17
drag, startPoint x: 220, startPoint y: 150, endPoint x: 176, endPoint y: 153, distance: 43.7
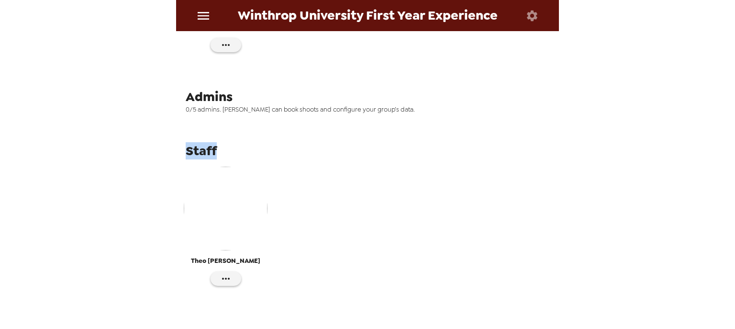
click at [176, 153] on div "Staff Theo Clark" at bounding box center [367, 220] width 383 height 160
drag, startPoint x: 314, startPoint y: 147, endPoint x: 249, endPoint y: 258, distance: 128.3
click at [314, 147] on div "Staff" at bounding box center [371, 150] width 371 height 17
click at [226, 279] on icon "button" at bounding box center [225, 278] width 11 height 11
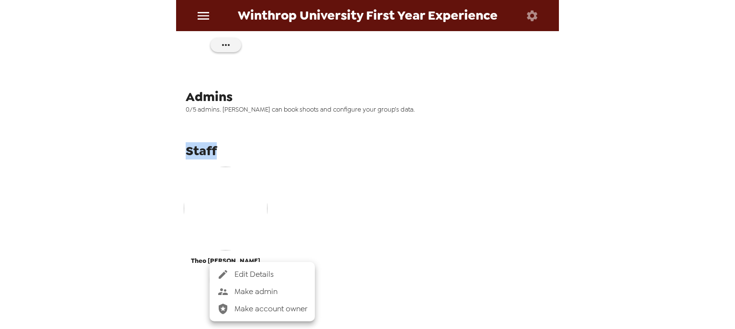
click at [249, 294] on span "Make admin" at bounding box center [271, 291] width 73 height 11
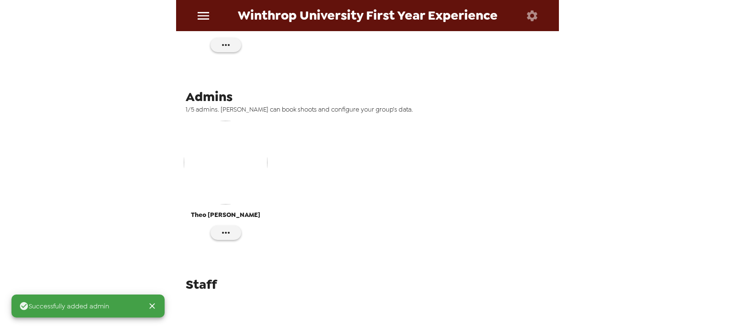
click at [346, 185] on div "Theo Clark" at bounding box center [368, 184] width 378 height 133
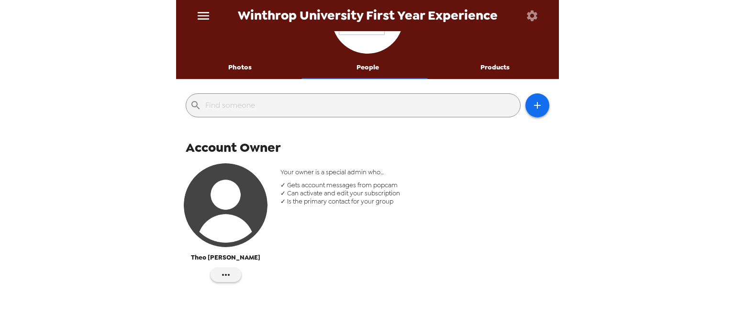
scroll to position [0, 0]
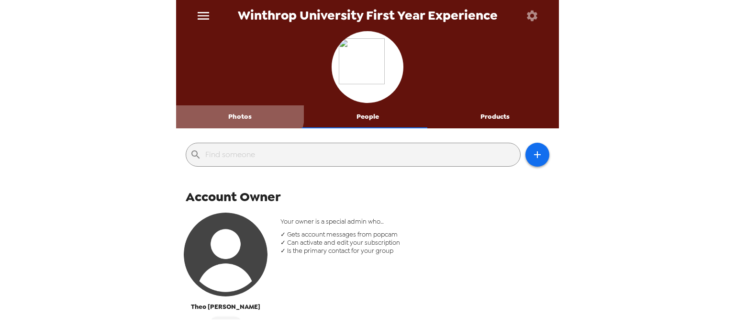
click at [239, 111] on button "Photos" at bounding box center [240, 116] width 128 height 23
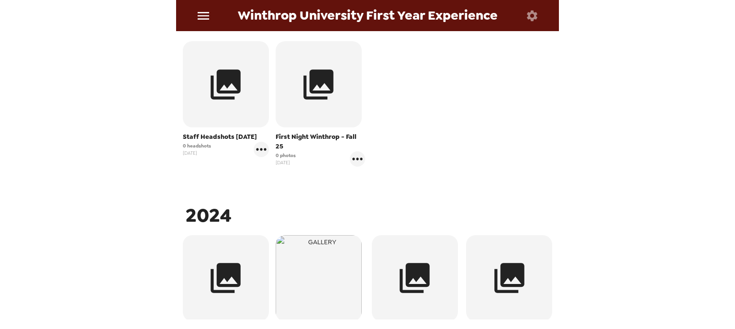
scroll to position [191, 0]
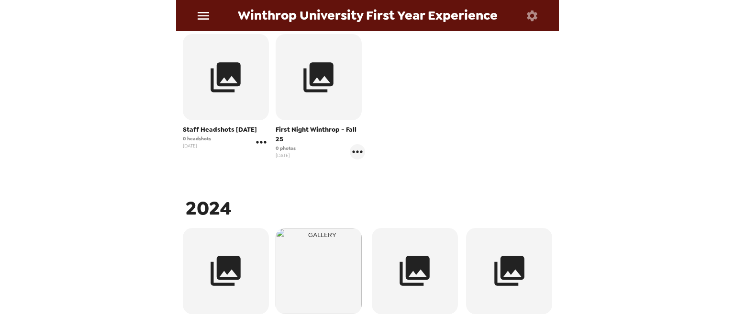
click at [259, 144] on icon "gallery menu" at bounding box center [261, 142] width 15 height 15
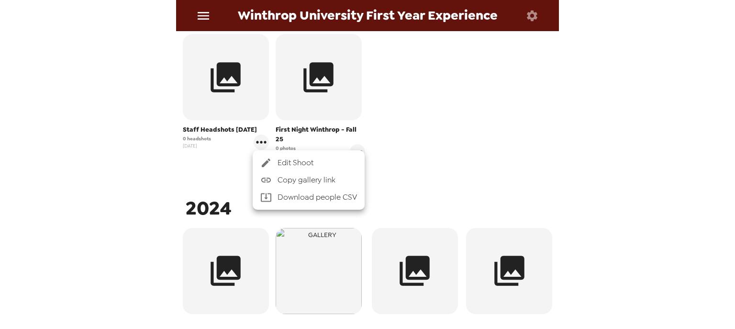
click at [298, 163] on span "Edit Shoot" at bounding box center [317, 162] width 79 height 11
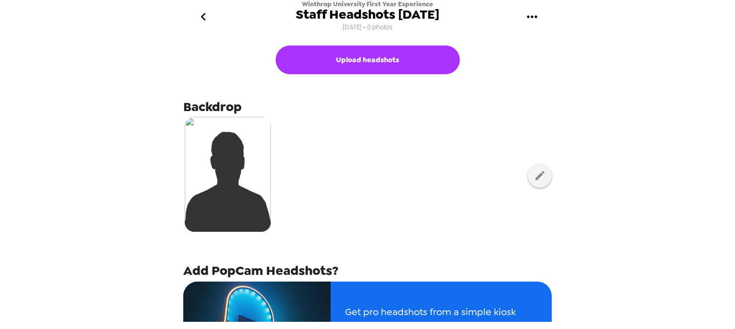
click at [202, 23] on icon "go back" at bounding box center [203, 16] width 15 height 15
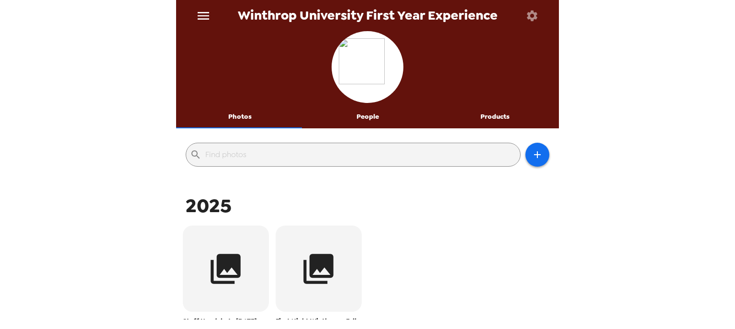
click at [369, 122] on button "People" at bounding box center [368, 116] width 128 height 23
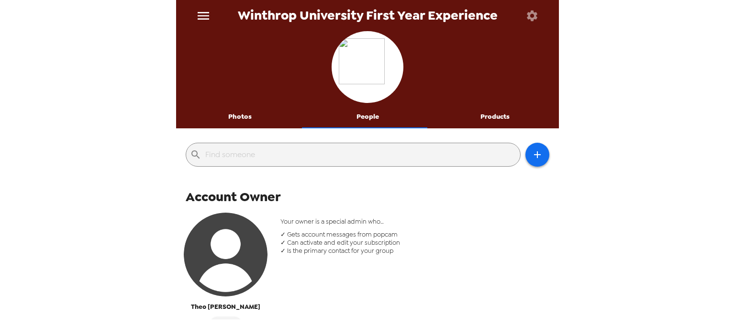
click at [238, 116] on button "Photos" at bounding box center [240, 116] width 128 height 23
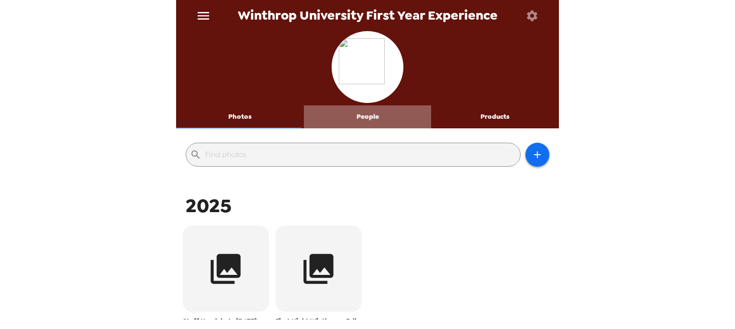
click at [371, 112] on button "People" at bounding box center [368, 116] width 128 height 23
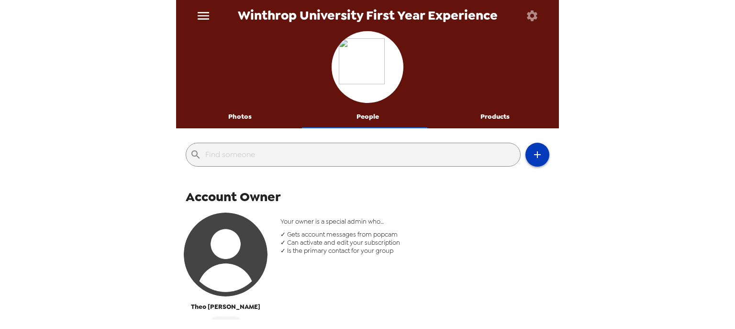
click at [534, 149] on icon "button" at bounding box center [537, 154] width 11 height 11
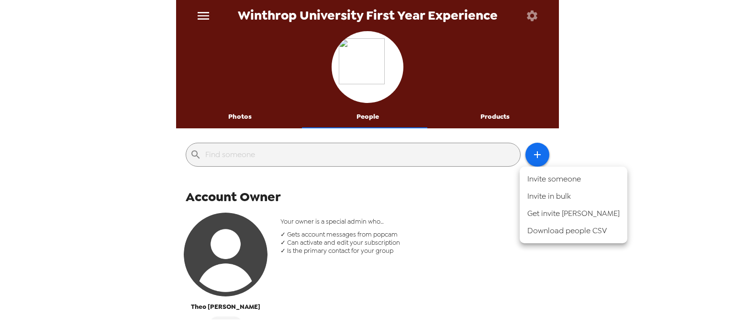
drag, startPoint x: 650, startPoint y: 155, endPoint x: 328, endPoint y: 220, distance: 328.3
click at [643, 157] on div at bounding box center [367, 164] width 735 height 329
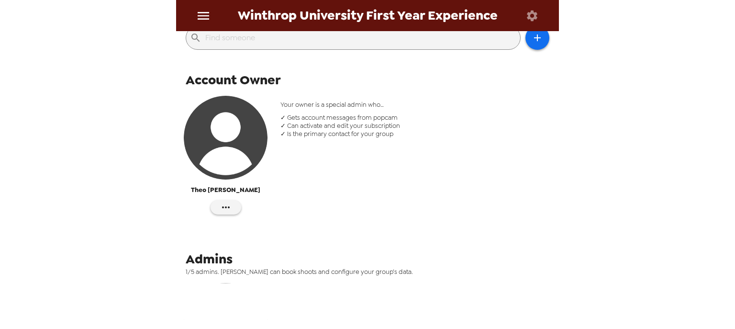
scroll to position [38, 0]
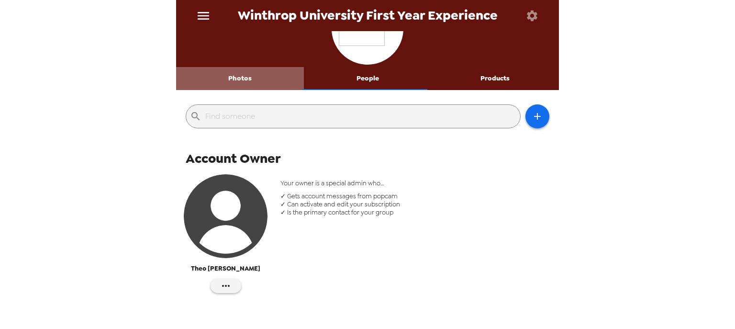
click at [250, 78] on button "Photos" at bounding box center [240, 78] width 128 height 23
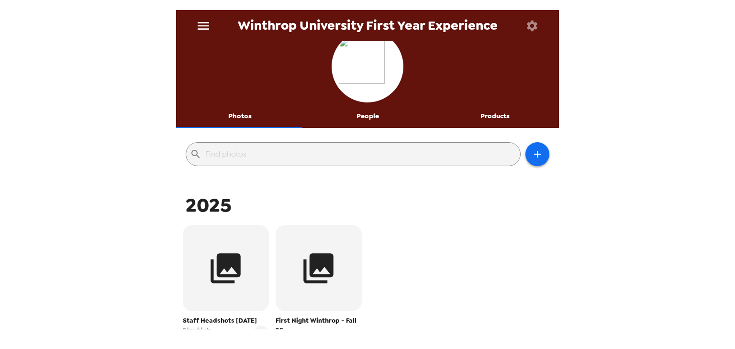
scroll to position [0, 0]
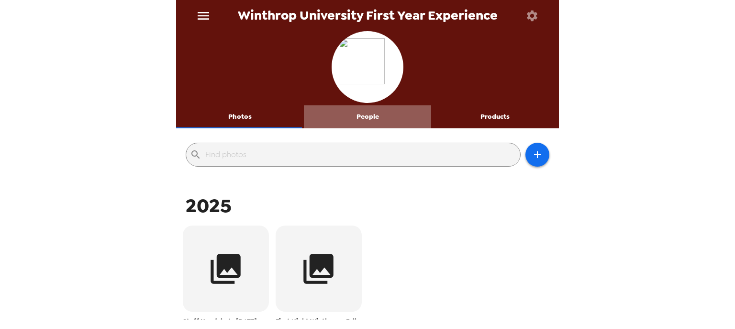
click at [368, 119] on button "People" at bounding box center [368, 116] width 128 height 23
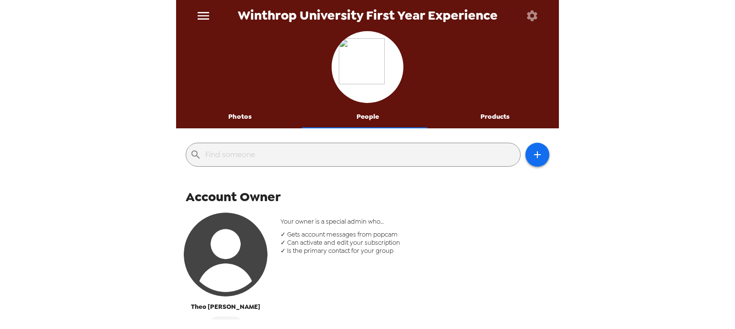
click at [204, 18] on icon "menu" at bounding box center [203, 15] width 15 height 15
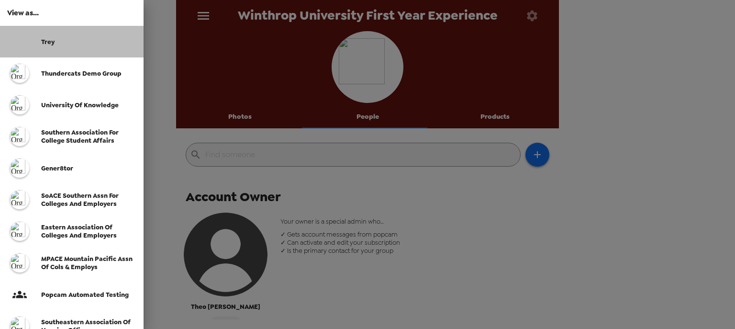
click at [43, 40] on span "Trey" at bounding box center [47, 42] width 13 height 8
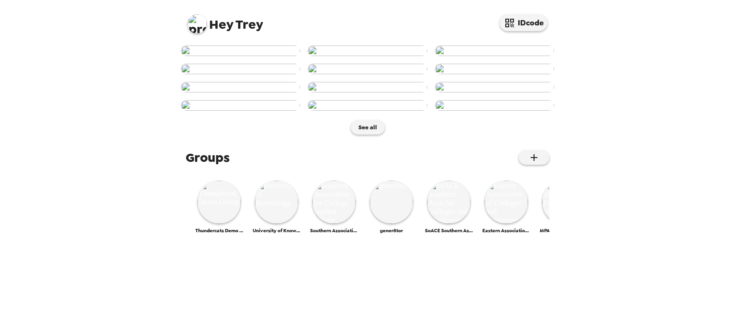
click at [194, 23] on img at bounding box center [197, 23] width 19 height 19
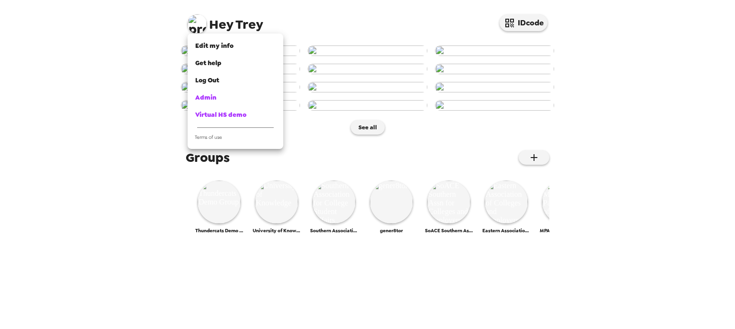
click at [578, 89] on div at bounding box center [367, 164] width 735 height 329
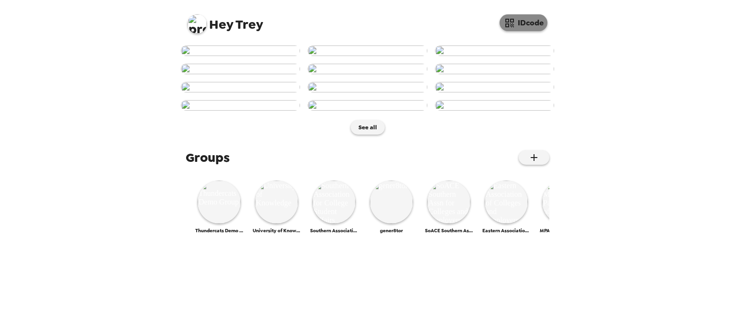
click at [514, 22] on icon "button" at bounding box center [509, 22] width 11 height 11
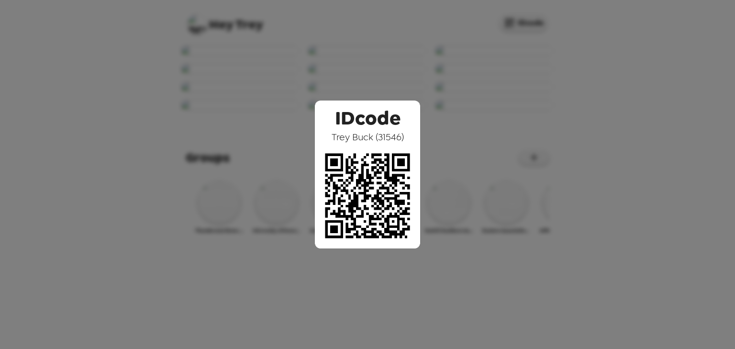
click at [92, 71] on div "IDcode Trey Buck ( 31546 )" at bounding box center [367, 174] width 735 height 349
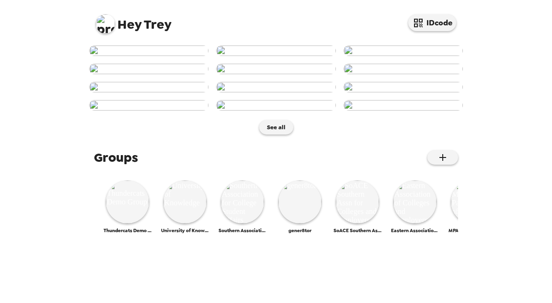
click at [107, 29] on img at bounding box center [105, 23] width 19 height 19
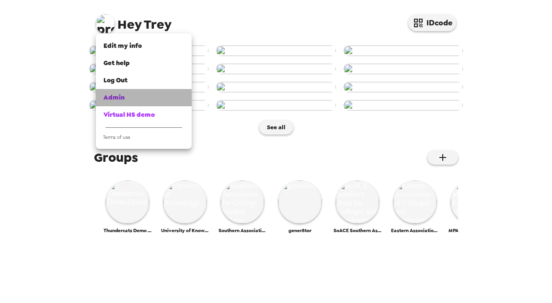
click at [135, 97] on div "Admin" at bounding box center [143, 98] width 80 height 10
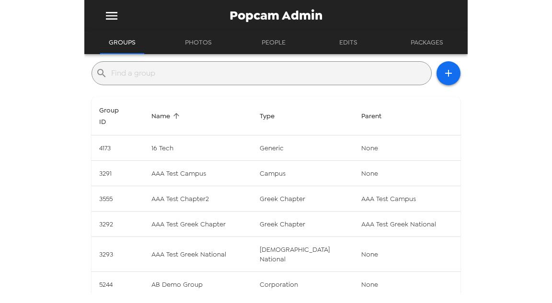
drag, startPoint x: 202, startPoint y: 70, endPoint x: 203, endPoint y: 75, distance: 5.0
click at [201, 70] on input "text" at bounding box center [269, 73] width 316 height 15
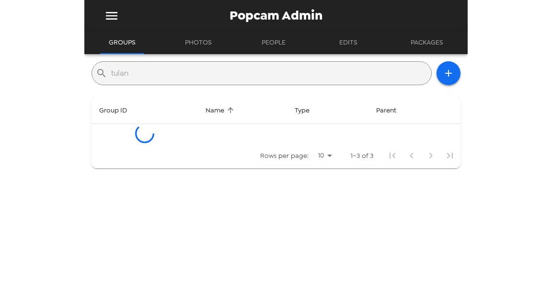
type input "tulane"
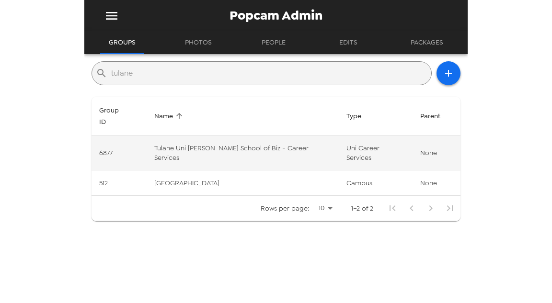
click at [254, 135] on td "Tulane Uni [PERSON_NAME] School of Biz - Career Services" at bounding box center [241, 152] width 191 height 35
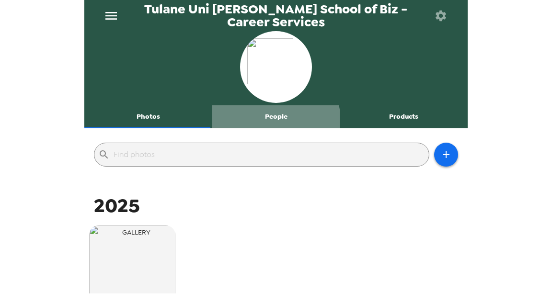
click at [267, 124] on button "People" at bounding box center [276, 116] width 128 height 23
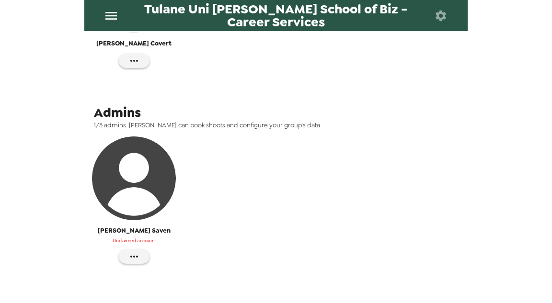
scroll to position [268, 0]
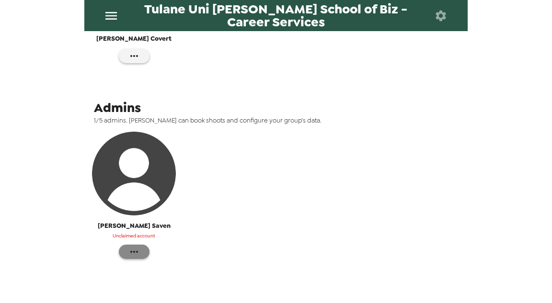
click at [141, 252] on button "button" at bounding box center [134, 252] width 31 height 14
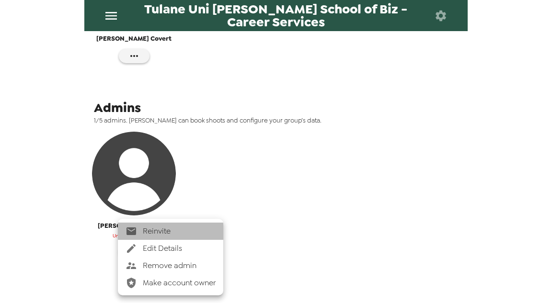
click at [177, 233] on span "Reinvite" at bounding box center [179, 230] width 73 height 11
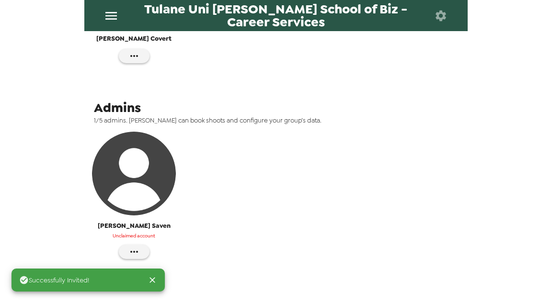
click at [148, 187] on img "button" at bounding box center [134, 174] width 84 height 84
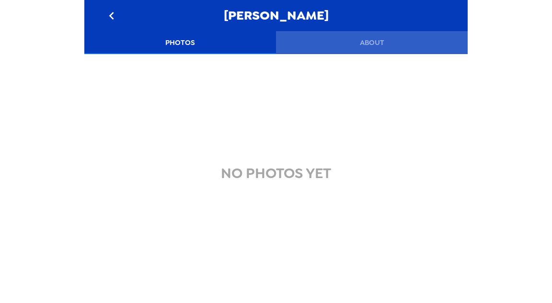
click at [377, 44] on button "About" at bounding box center [371, 42] width 191 height 23
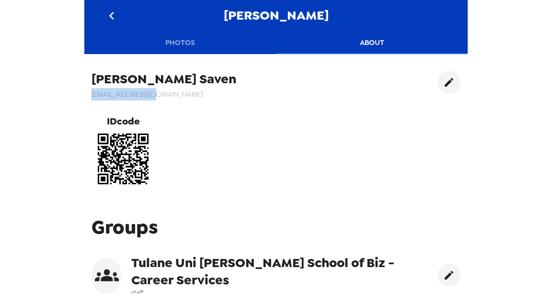
drag, startPoint x: 114, startPoint y: 96, endPoint x: 84, endPoint y: 95, distance: 30.6
click at [84, 95] on div "[PERSON_NAME] Photos About [PERSON_NAME] [PERSON_NAME][EMAIL_ADDRESS][DOMAIN_NA…" at bounding box center [276, 151] width 552 height 303
copy h6 "[EMAIL_ADDRESS][DOMAIN_NAME]"
click at [112, 15] on icon "go back" at bounding box center [111, 15] width 15 height 15
